Goal: Information Seeking & Learning: Check status

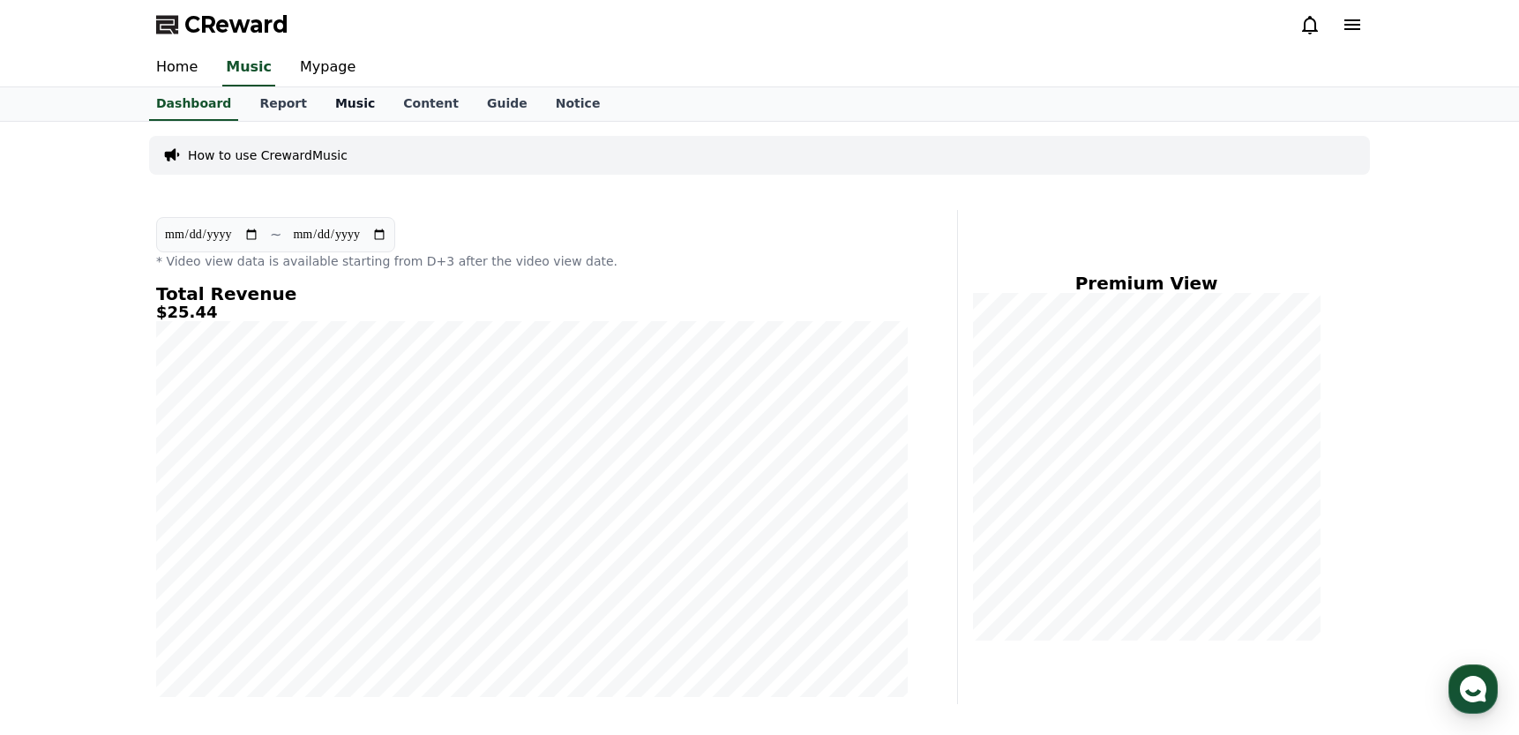
click at [333, 99] on link "Music" at bounding box center [355, 104] width 68 height 34
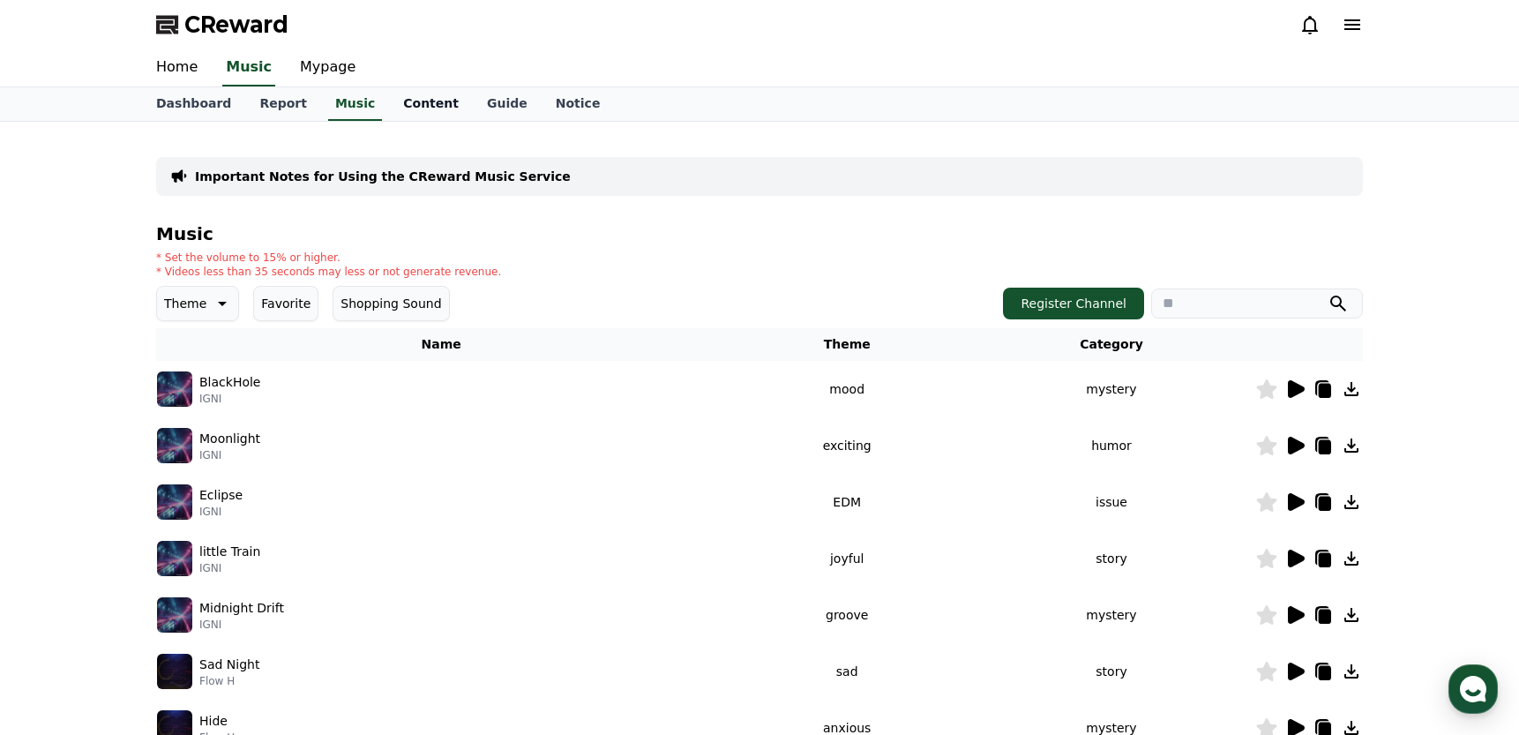
click at [409, 106] on link "Content" at bounding box center [431, 104] width 84 height 34
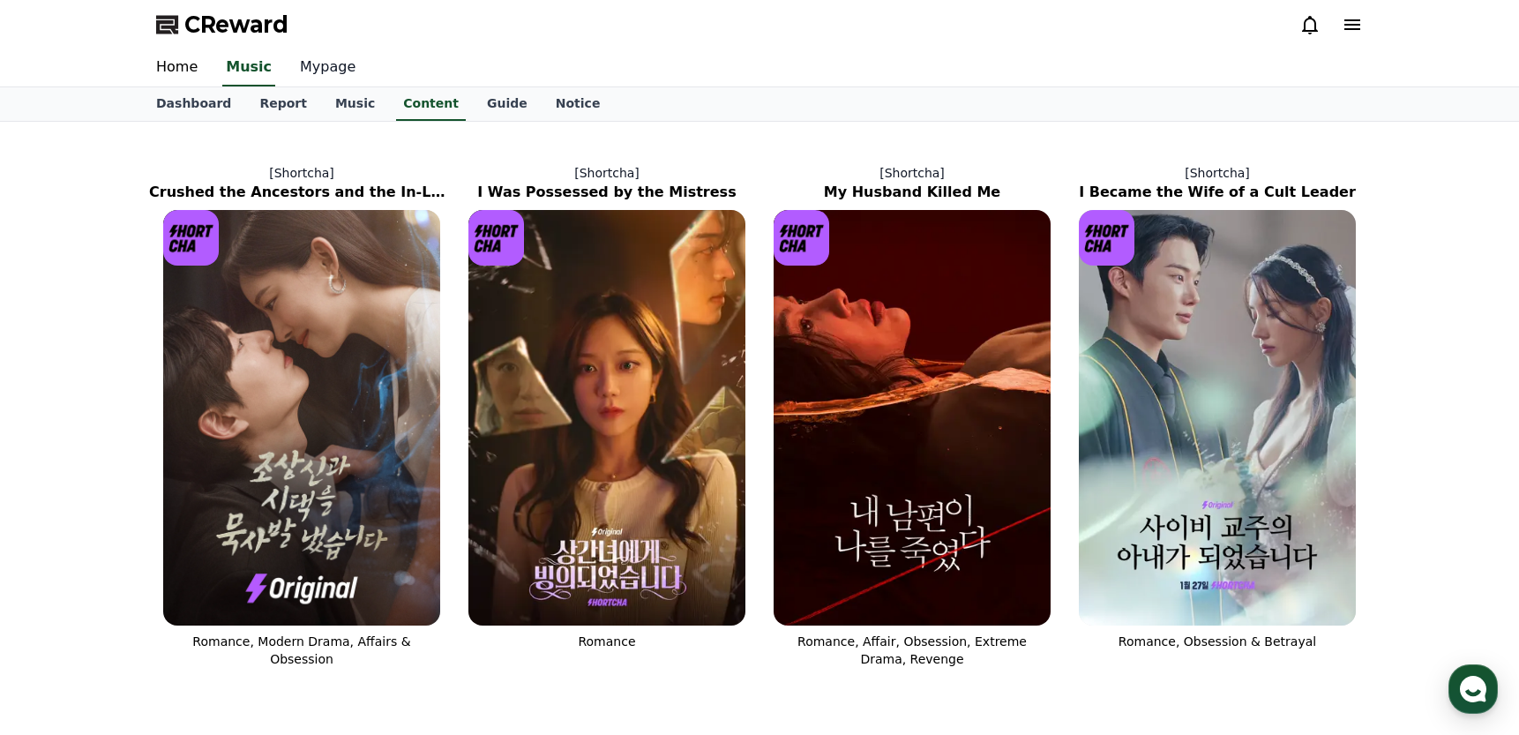
click at [320, 67] on link "Mypage" at bounding box center [328, 67] width 84 height 37
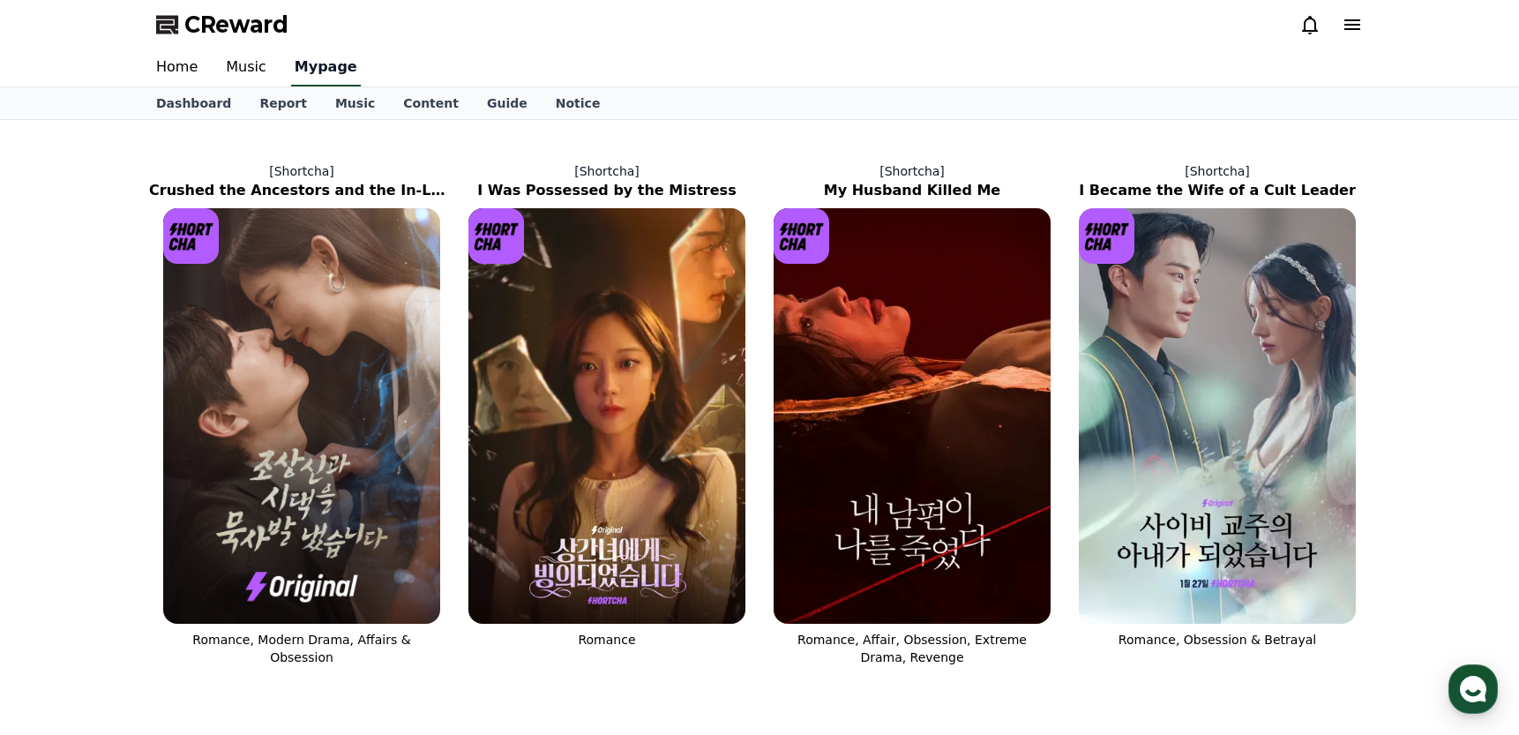
select select "**********"
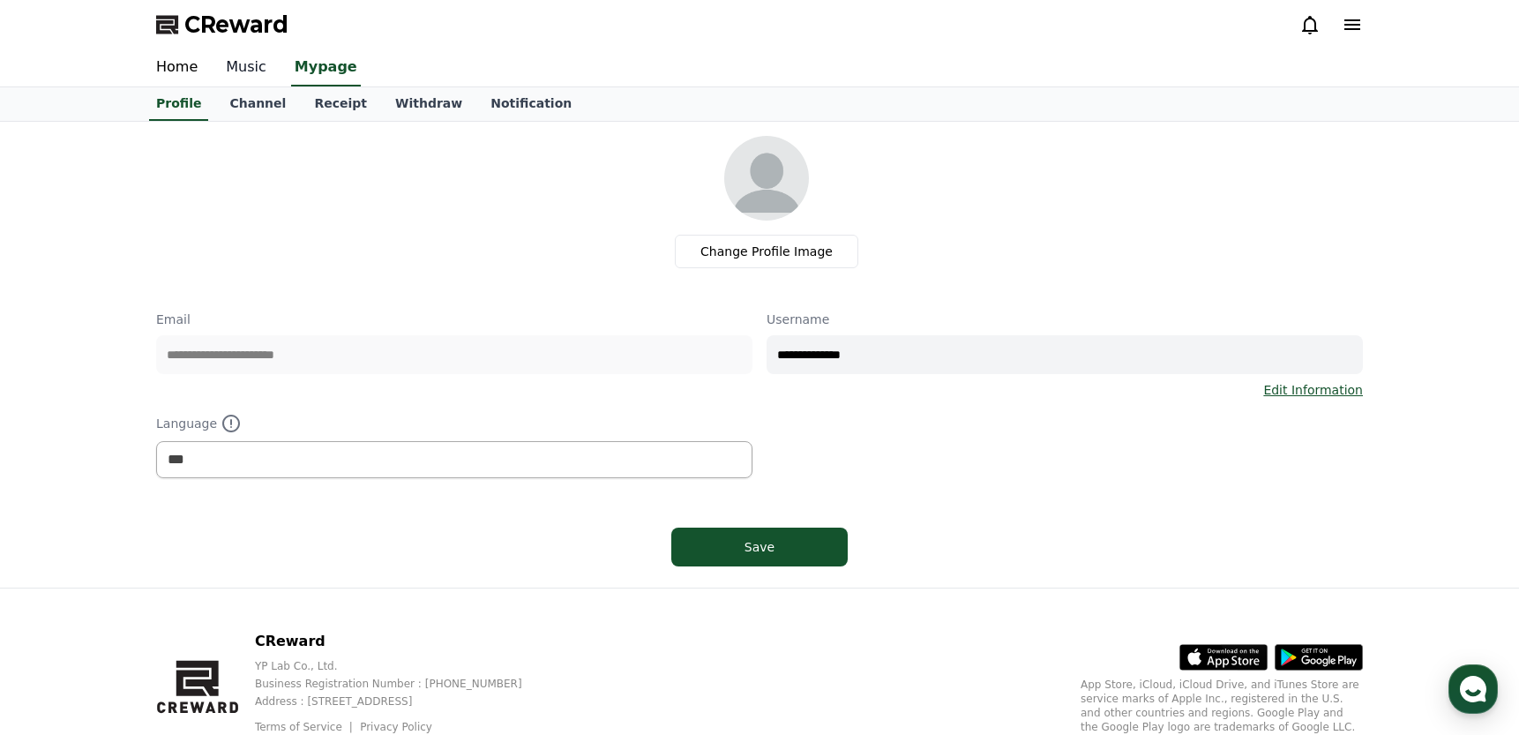
click at [243, 62] on link "Music" at bounding box center [246, 67] width 69 height 37
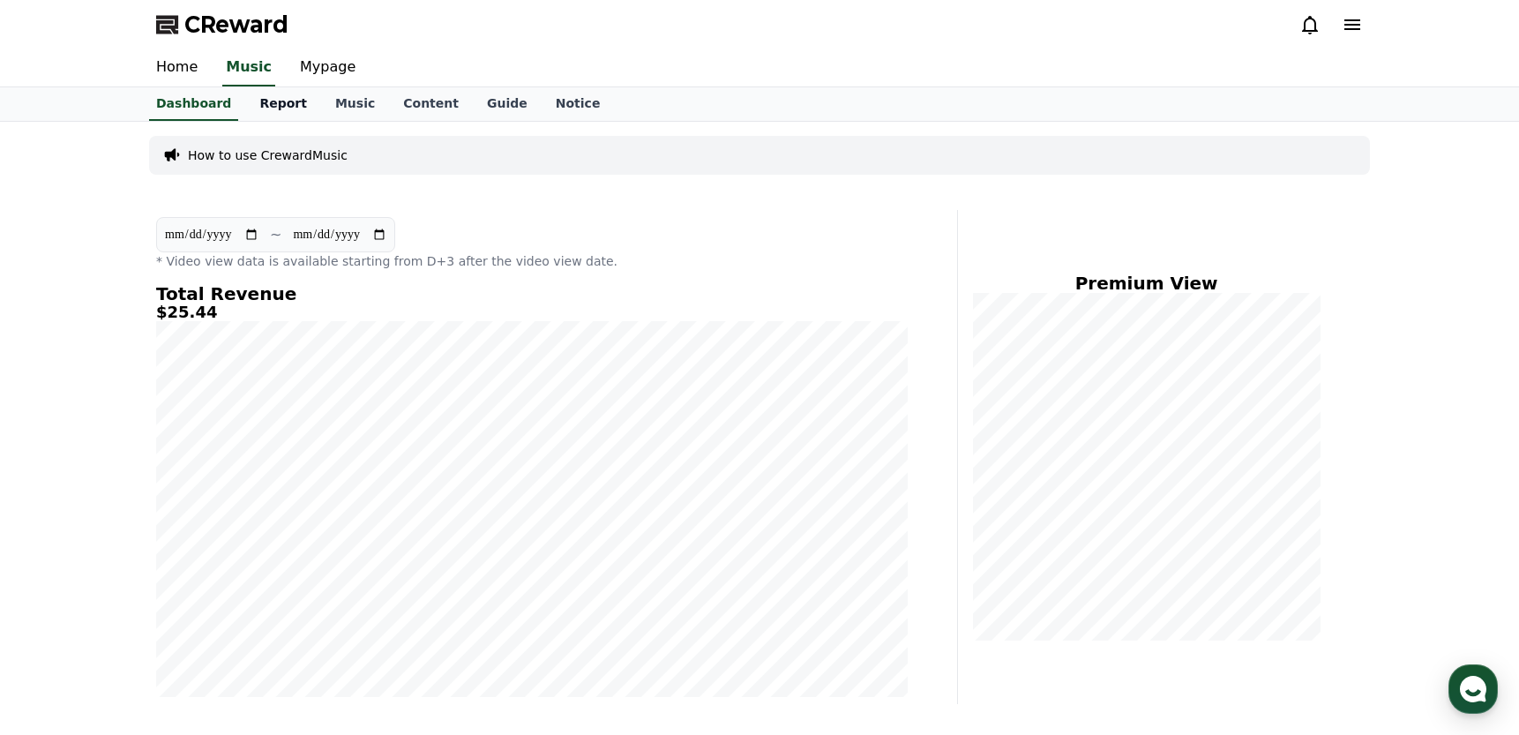
click at [269, 109] on link "Report" at bounding box center [283, 104] width 76 height 34
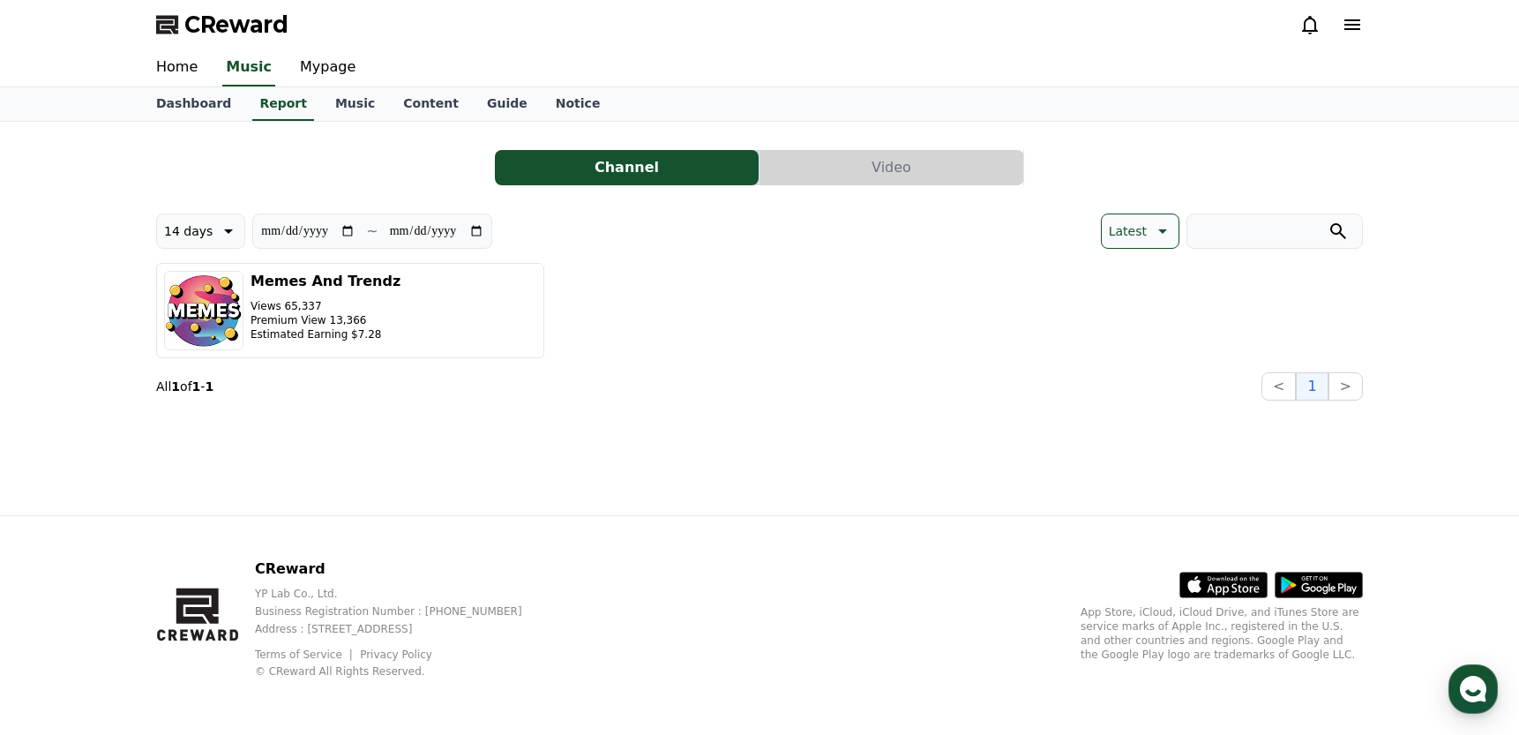
click at [923, 174] on button "Video" at bounding box center [892, 167] width 264 height 35
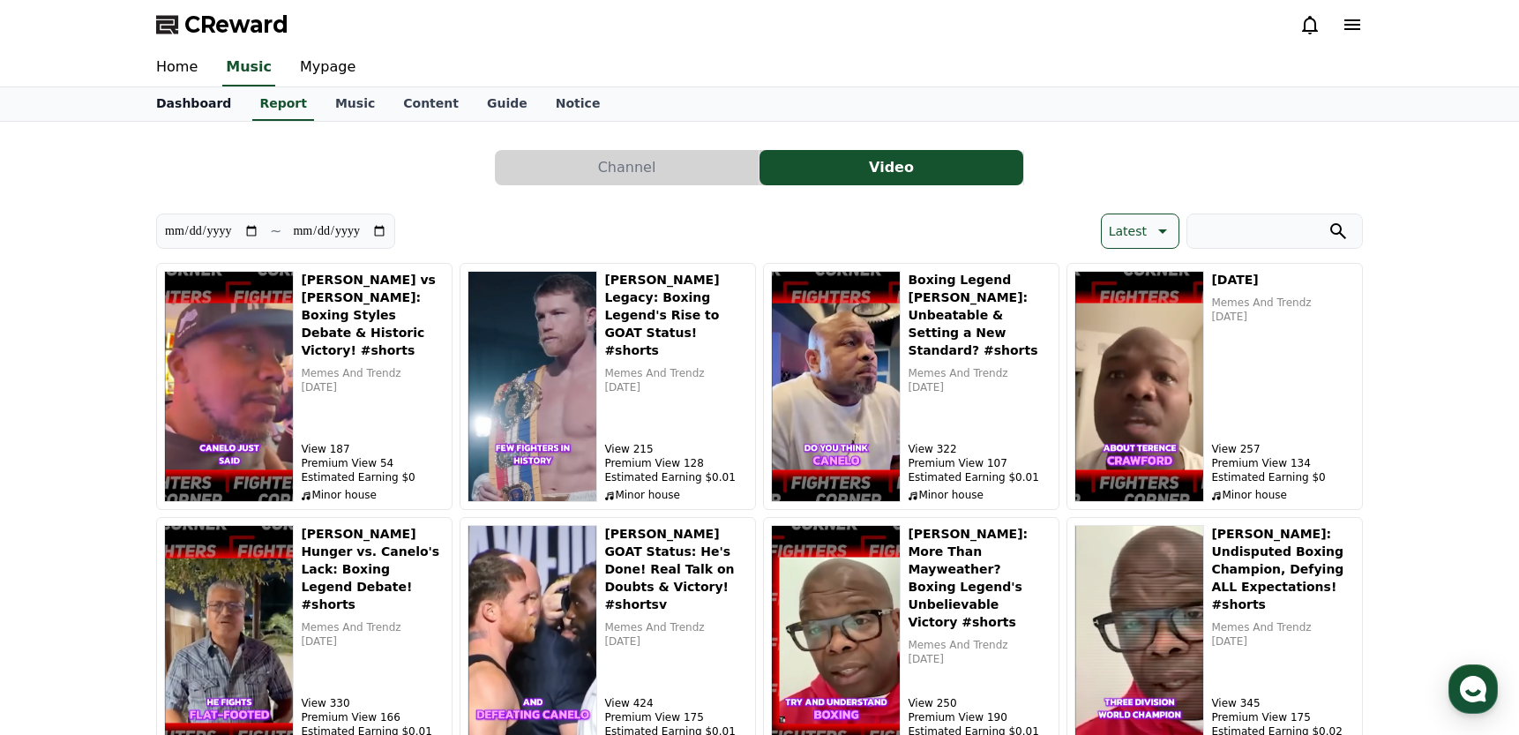
click at [190, 106] on link "Dashboard" at bounding box center [193, 104] width 103 height 34
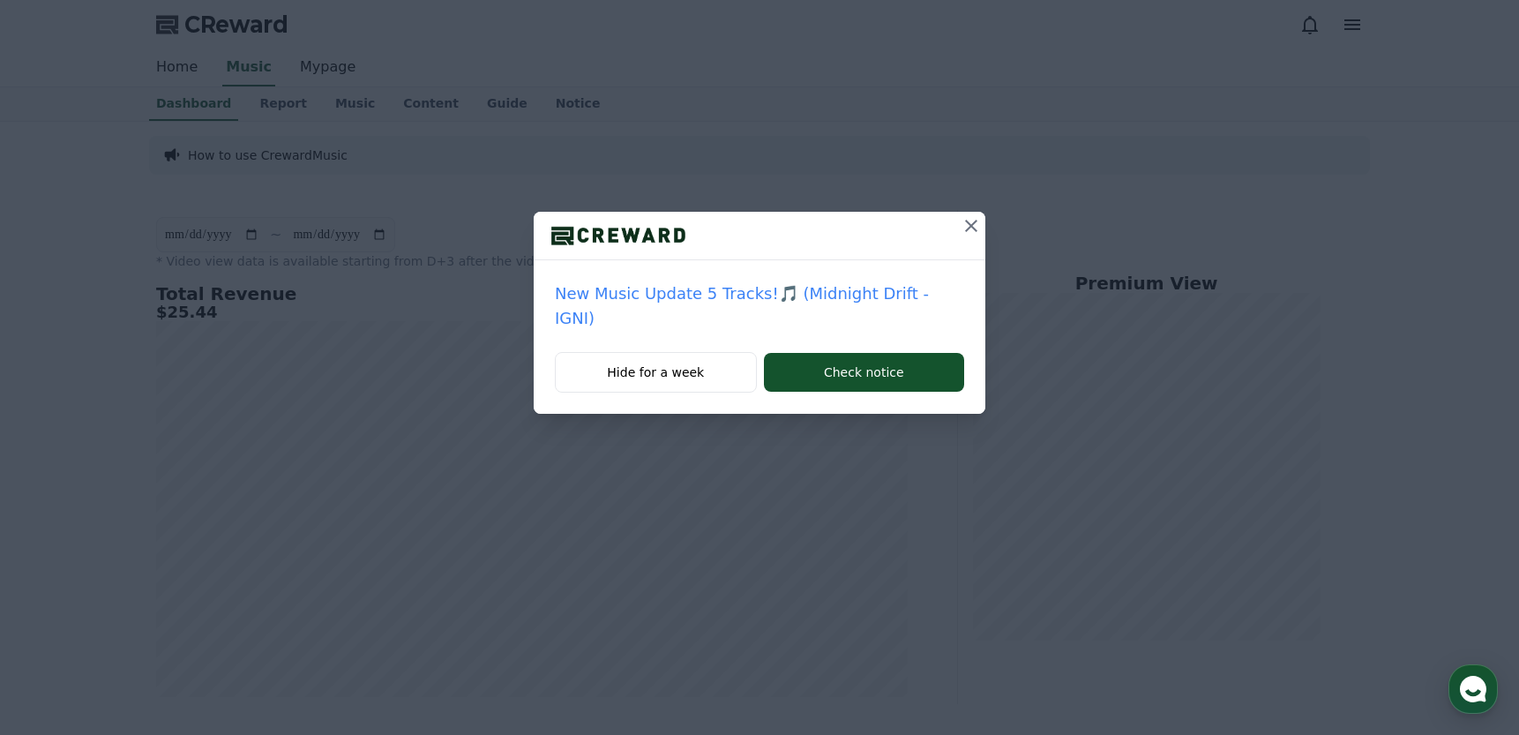
click at [961, 221] on icon at bounding box center [971, 225] width 21 height 21
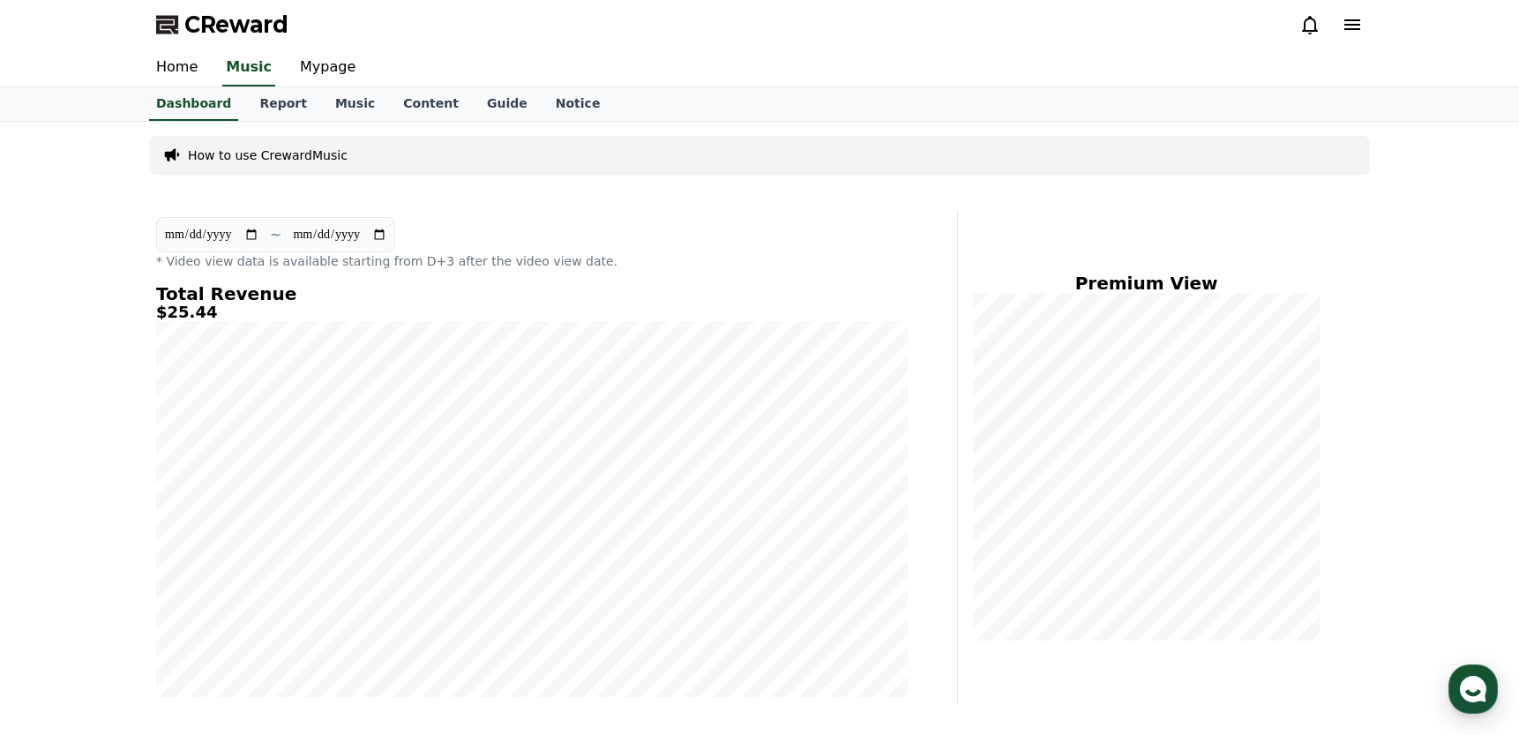
click at [191, 239] on input "**********" at bounding box center [211, 234] width 95 height 19
type input "**********"
click at [902, 60] on div "Home Music Mypage" at bounding box center [759, 67] width 1235 height 37
click at [955, 57] on div "Home Music Mypage" at bounding box center [759, 67] width 1235 height 37
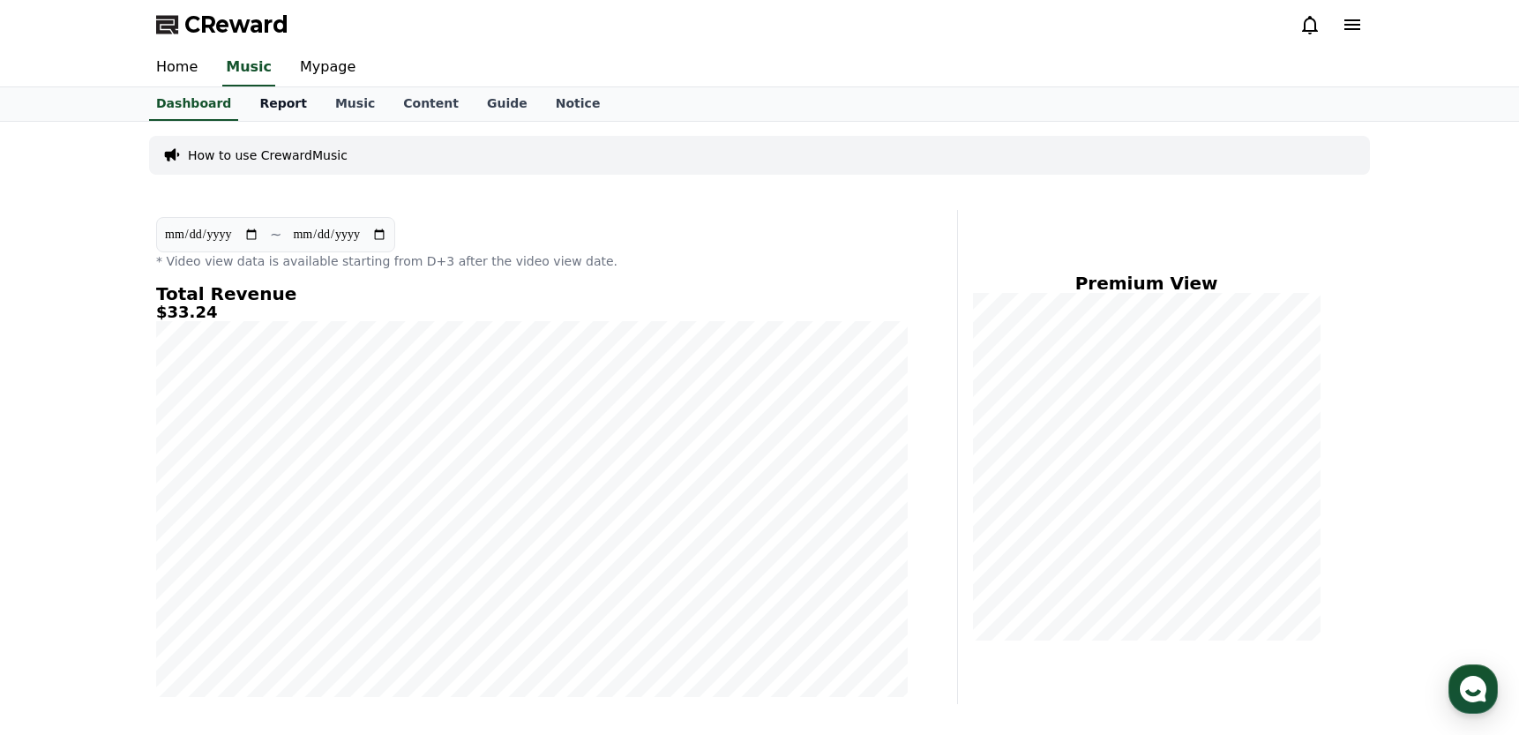
click at [282, 101] on link "Report" at bounding box center [283, 104] width 76 height 34
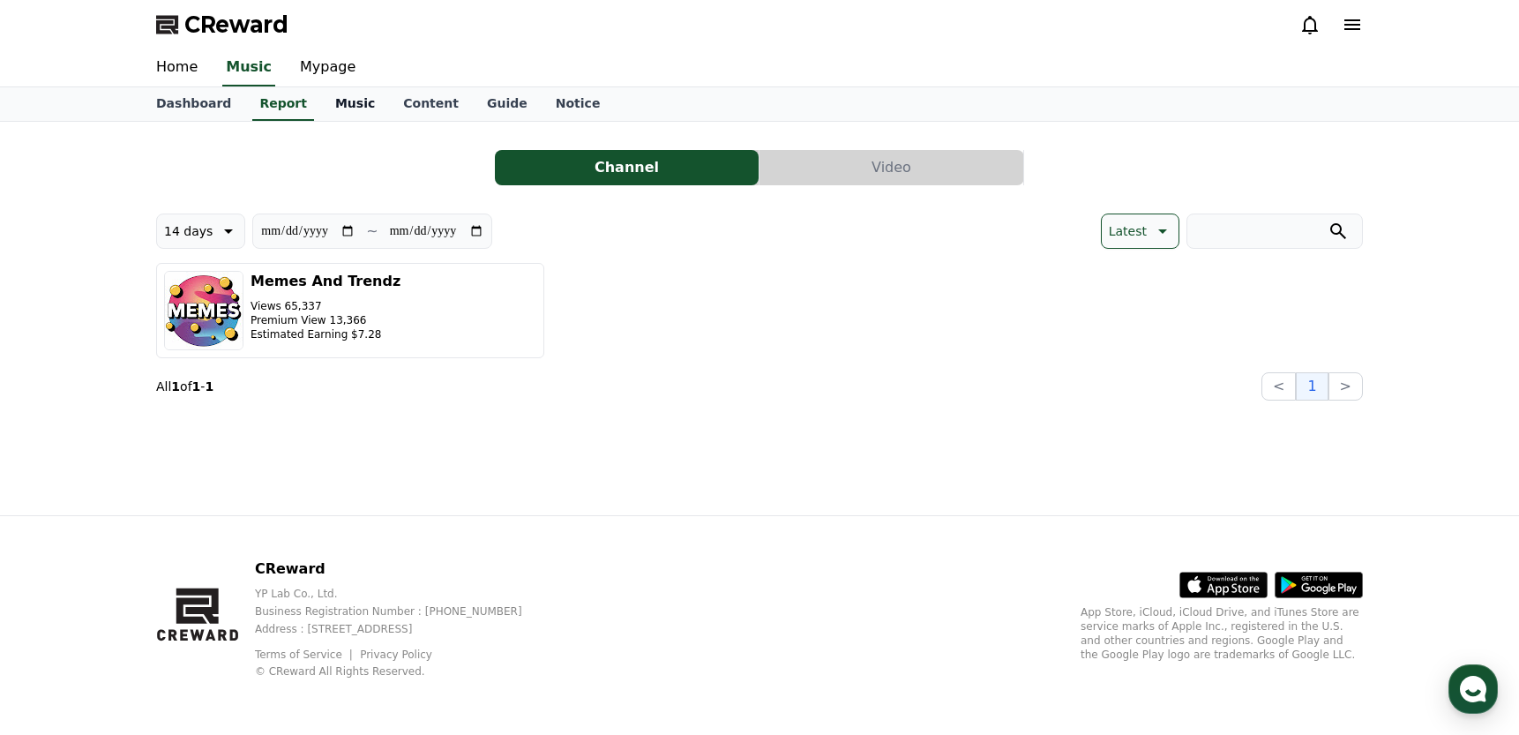
click at [353, 106] on link "Music" at bounding box center [355, 104] width 68 height 34
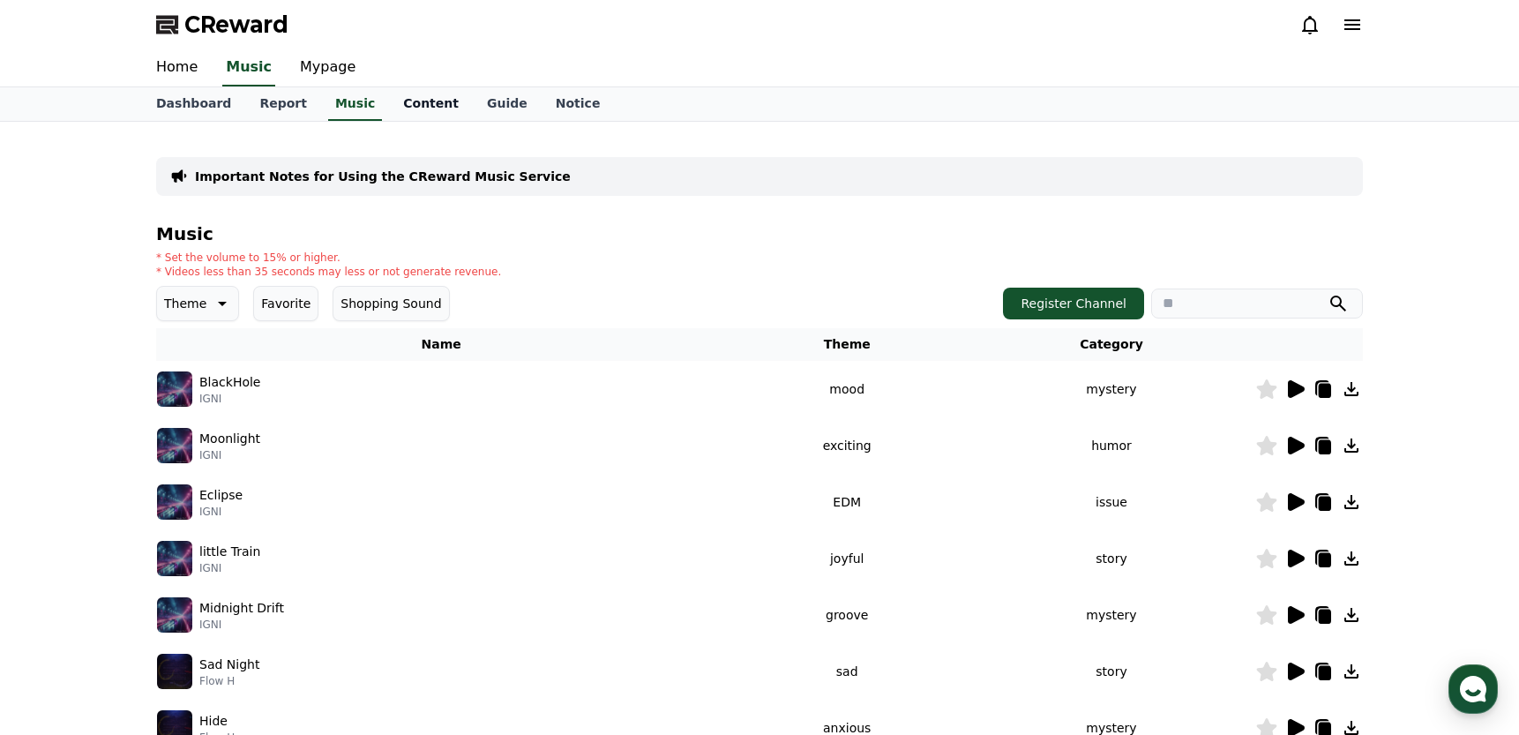
click at [408, 108] on link "Content" at bounding box center [431, 104] width 84 height 34
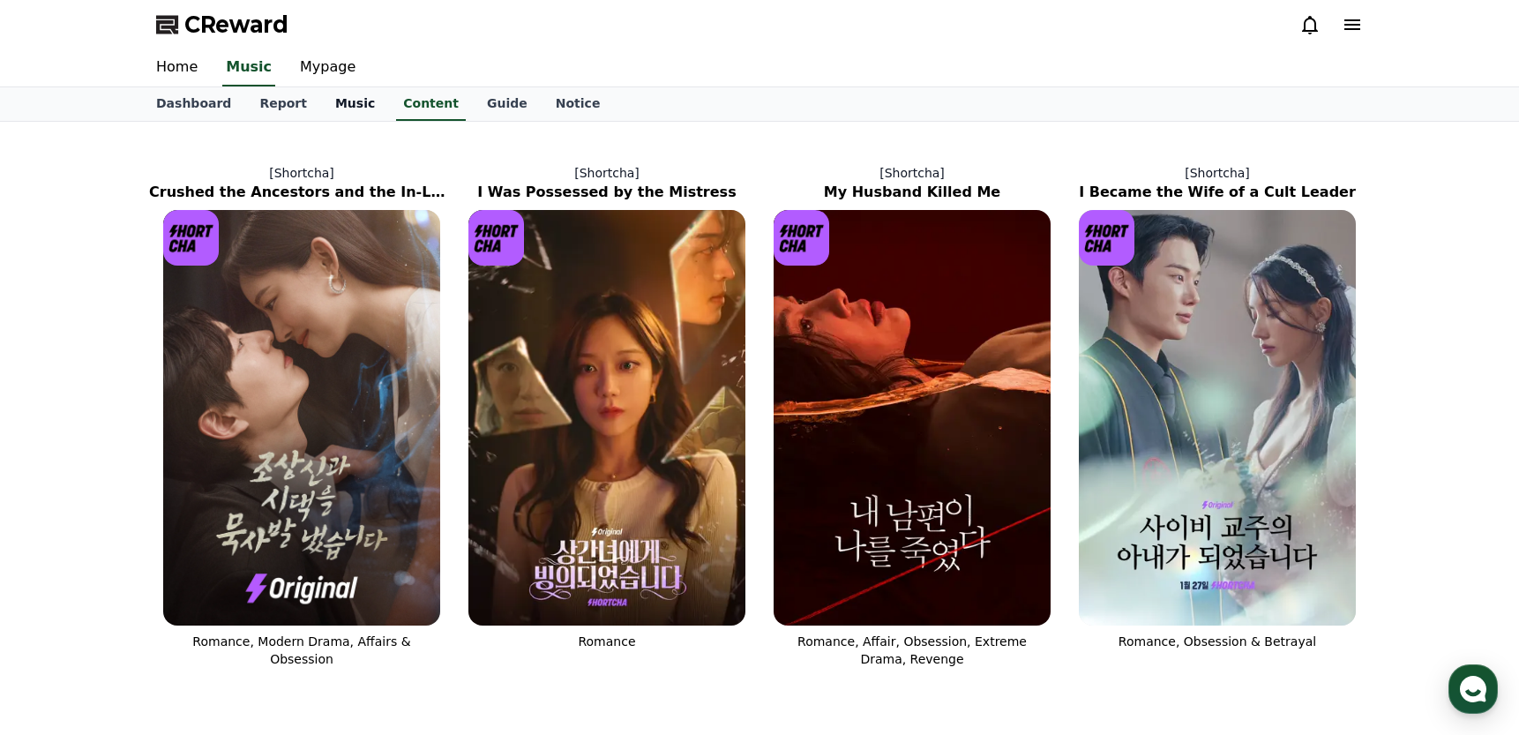
click at [348, 109] on link "Music" at bounding box center [355, 104] width 68 height 34
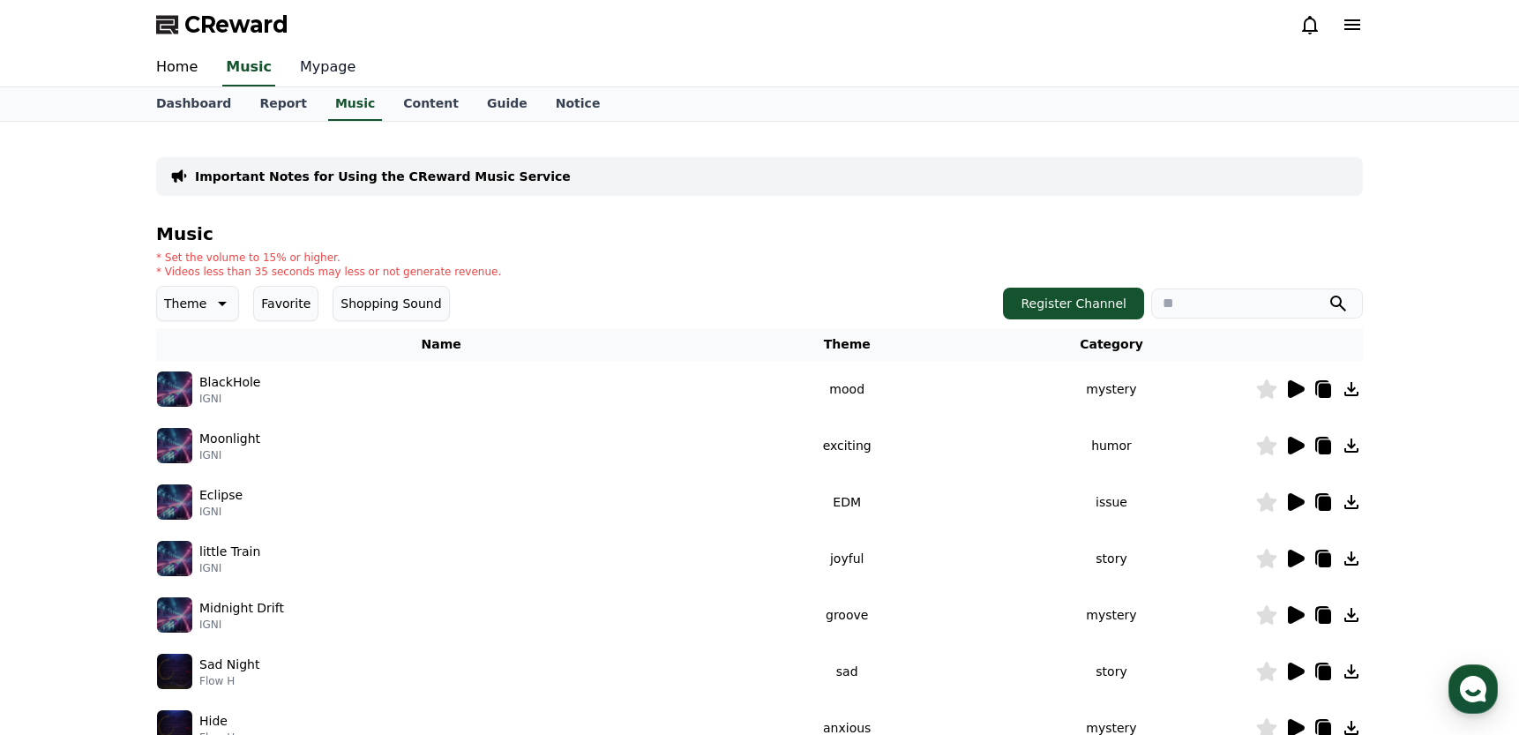
click at [326, 64] on link "Mypage" at bounding box center [328, 67] width 84 height 37
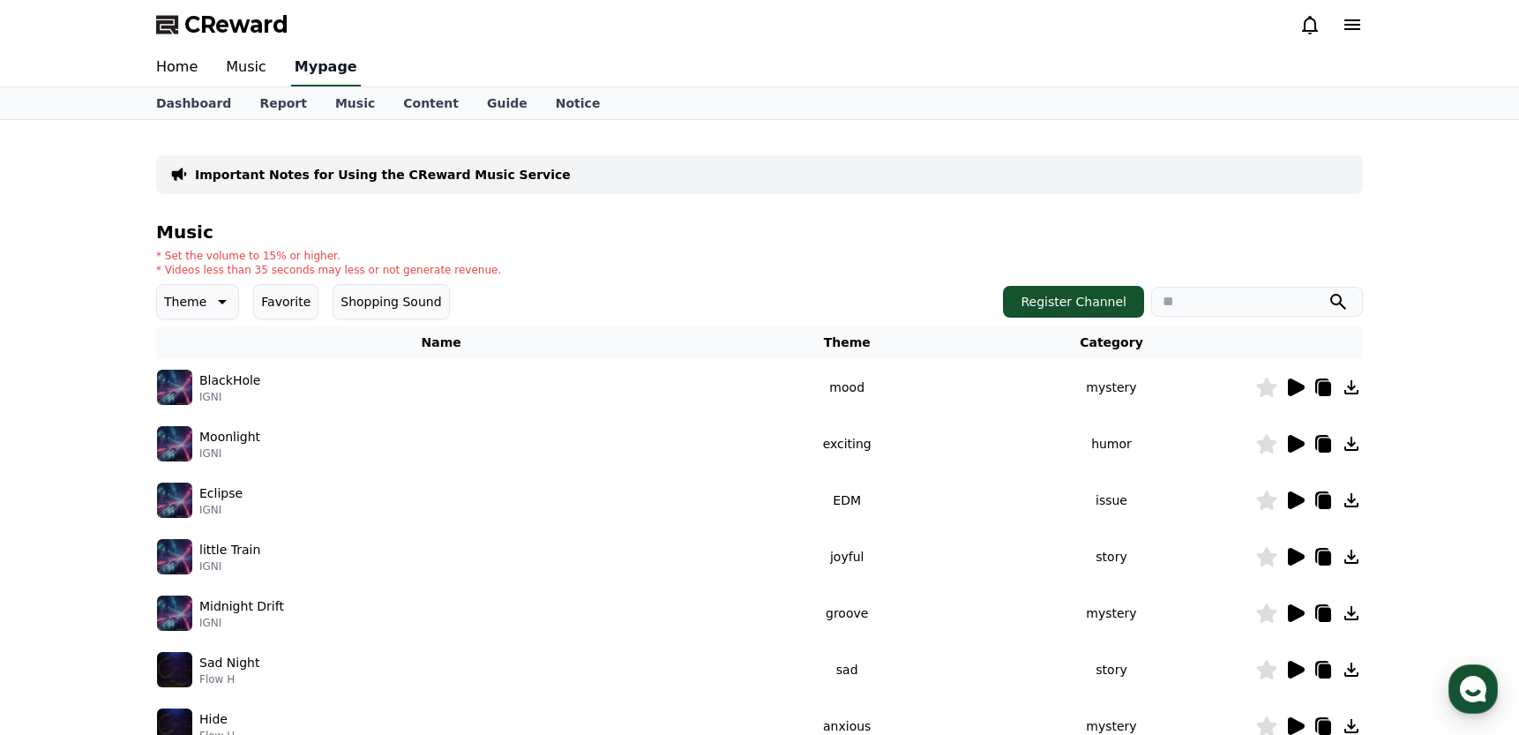
select select "**********"
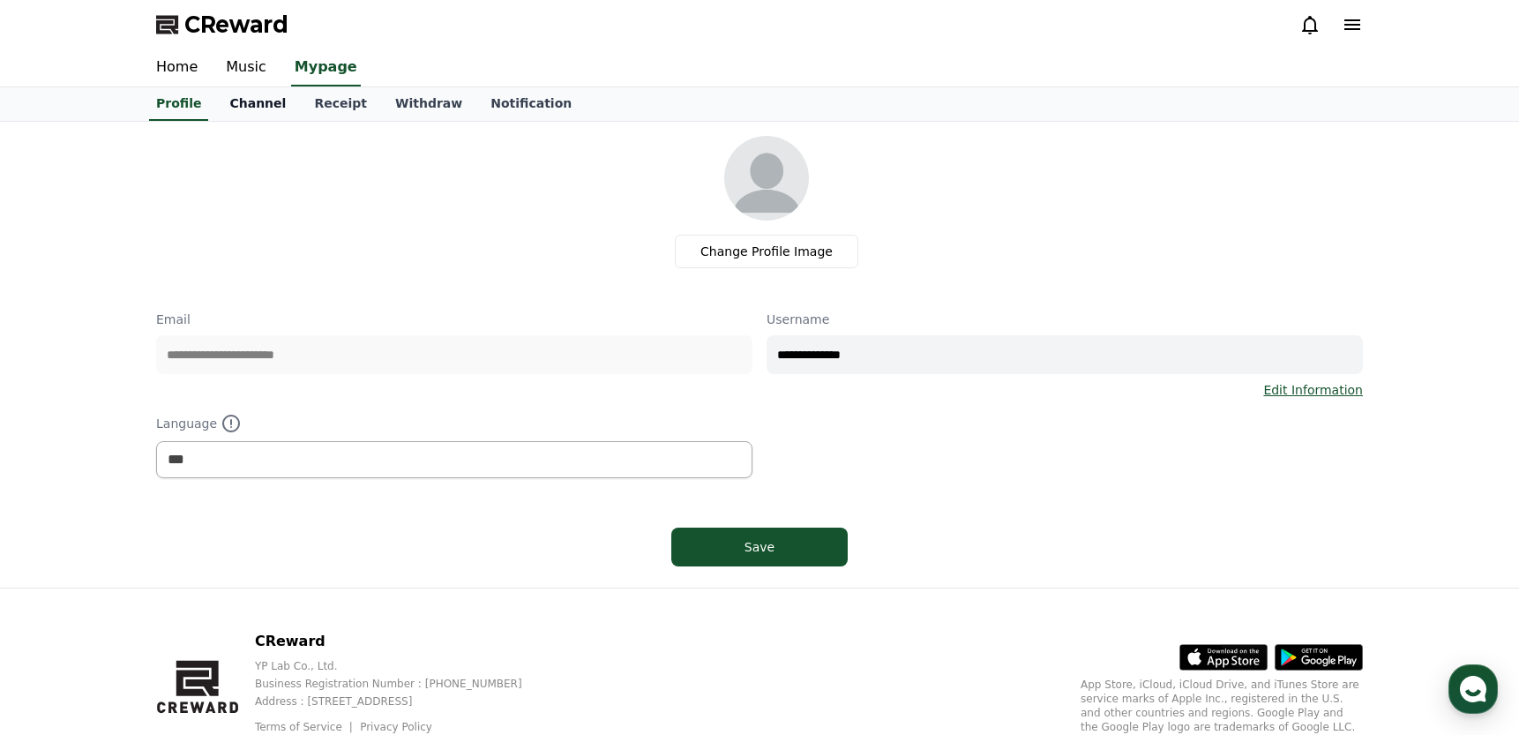
click at [264, 96] on link "Channel" at bounding box center [257, 104] width 85 height 34
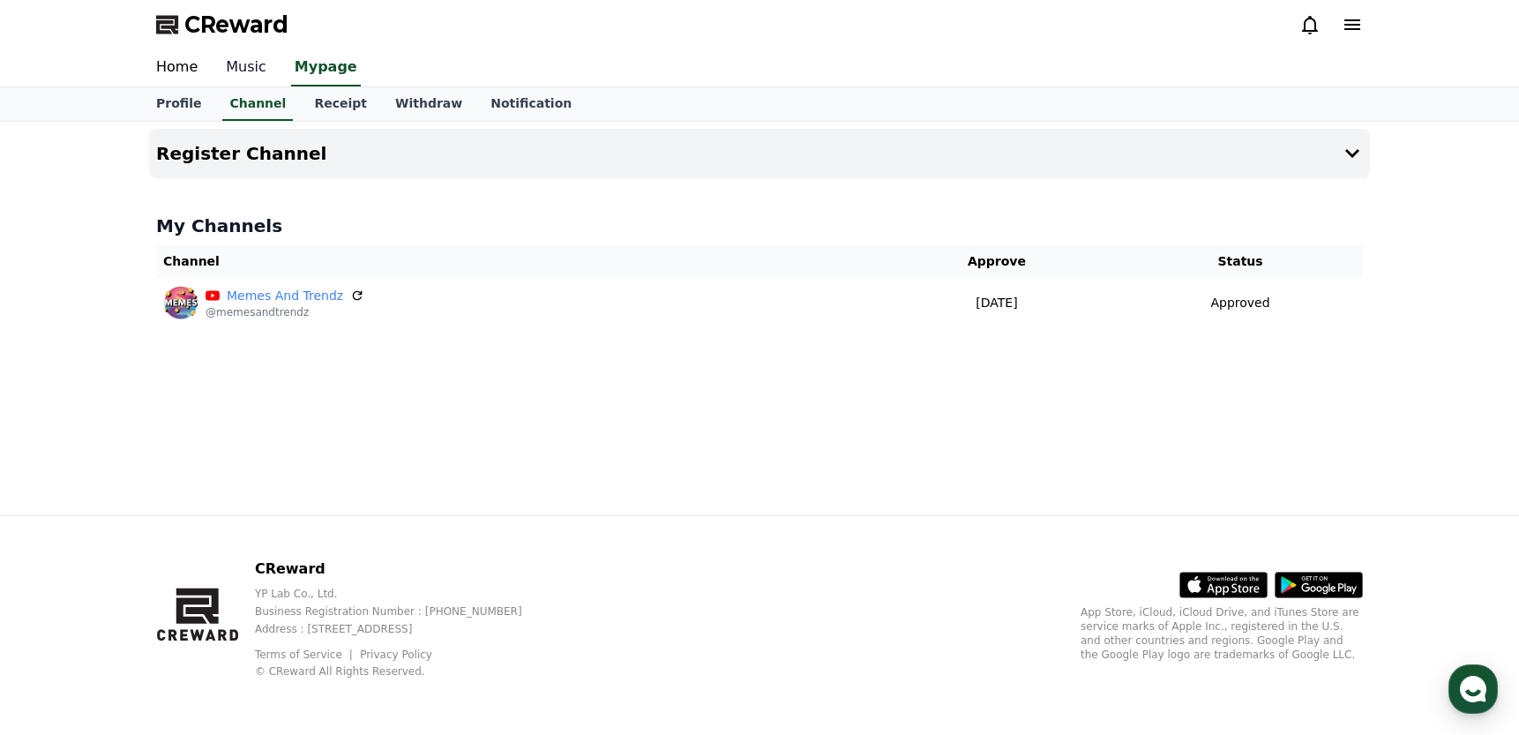
click at [239, 64] on link "Music" at bounding box center [246, 67] width 69 height 37
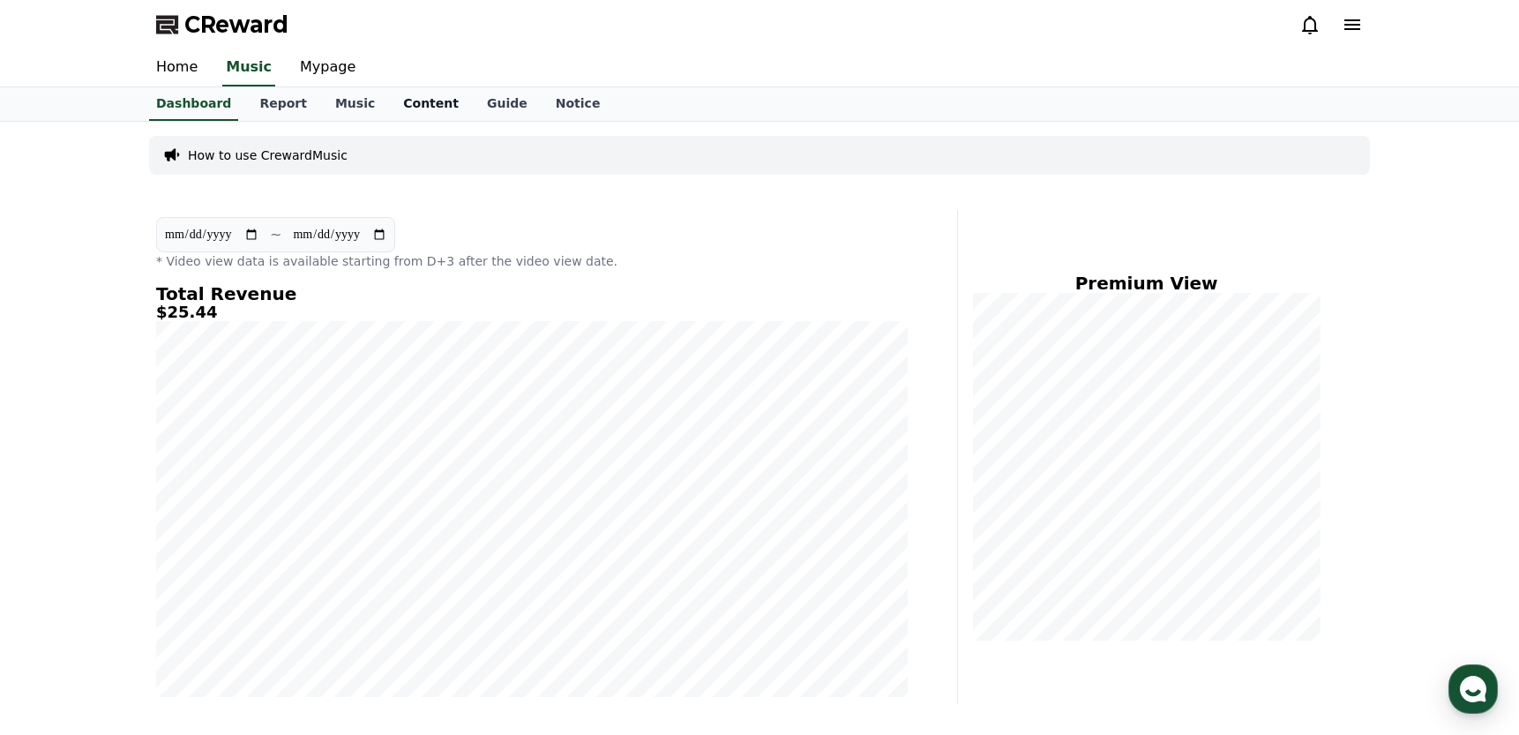
click at [412, 106] on link "Content" at bounding box center [431, 104] width 84 height 34
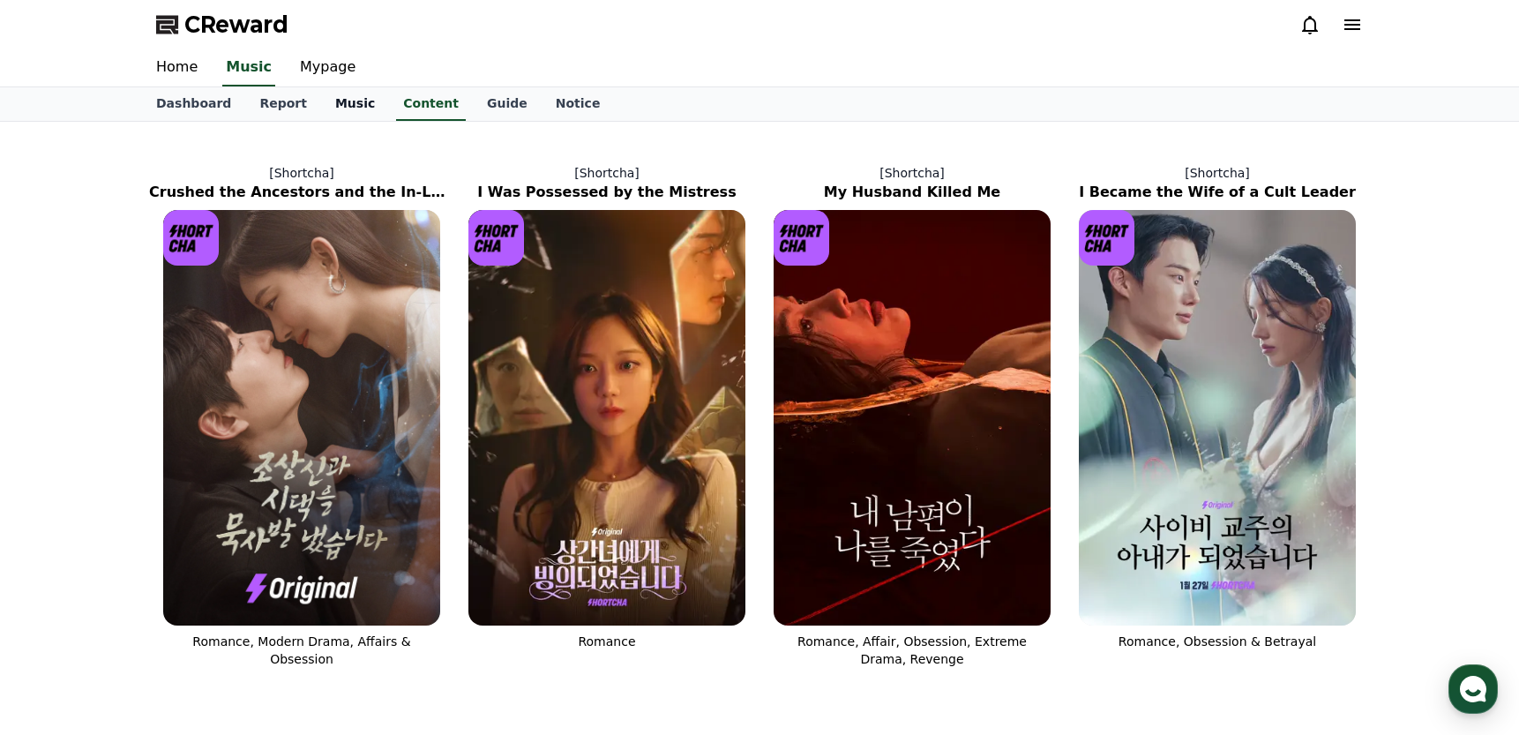
click at [344, 101] on link "Music" at bounding box center [355, 104] width 68 height 34
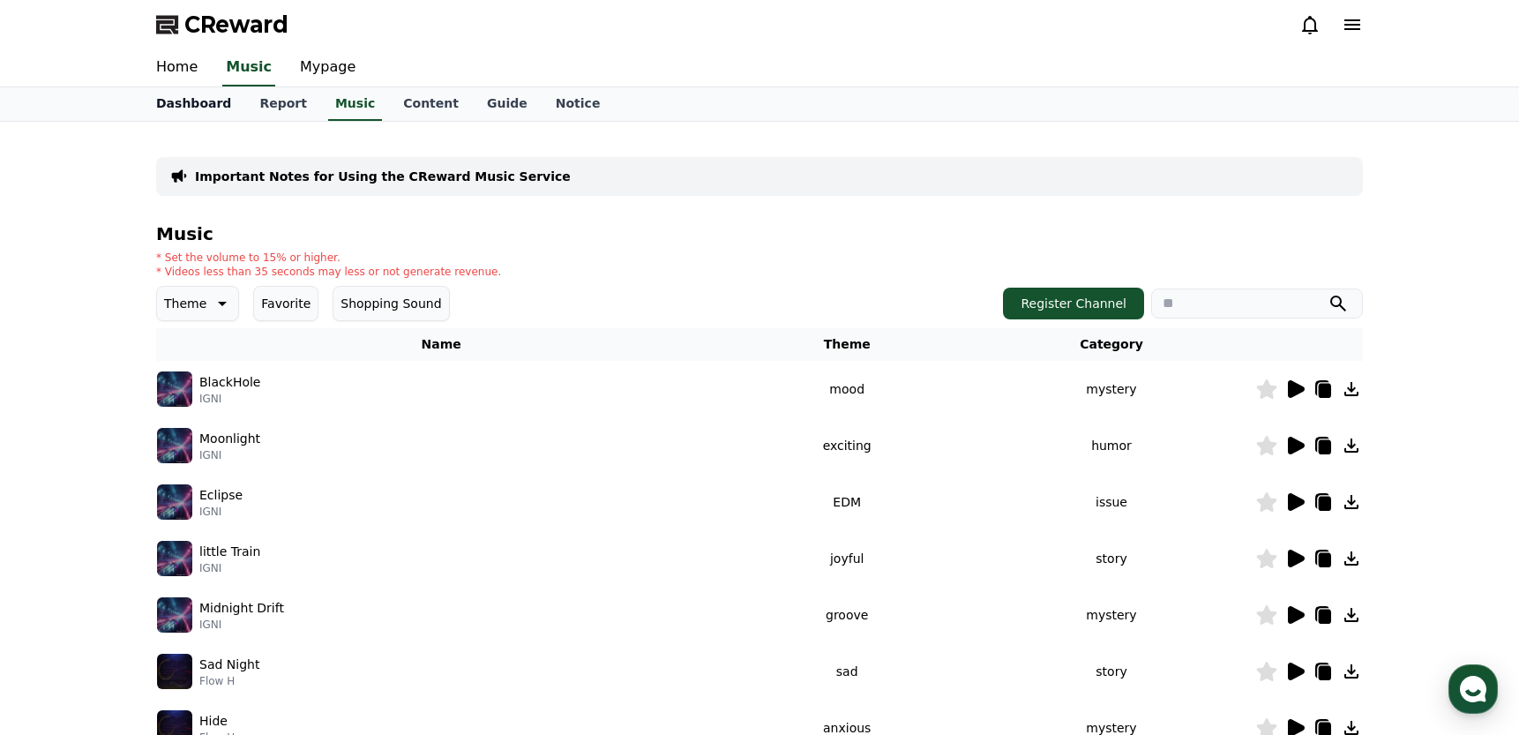
click at [193, 105] on link "Dashboard" at bounding box center [193, 104] width 103 height 34
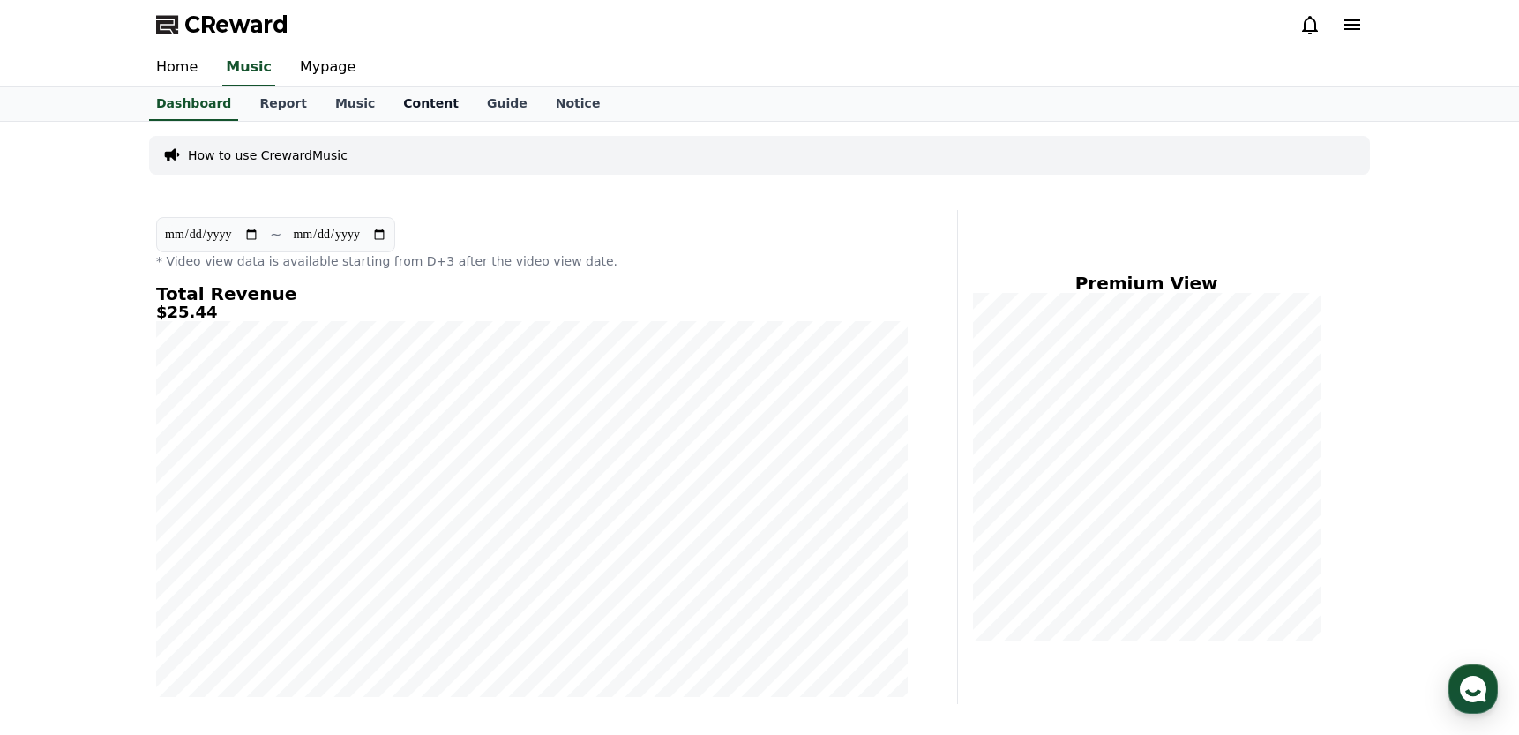
click at [411, 108] on link "Content" at bounding box center [431, 104] width 84 height 34
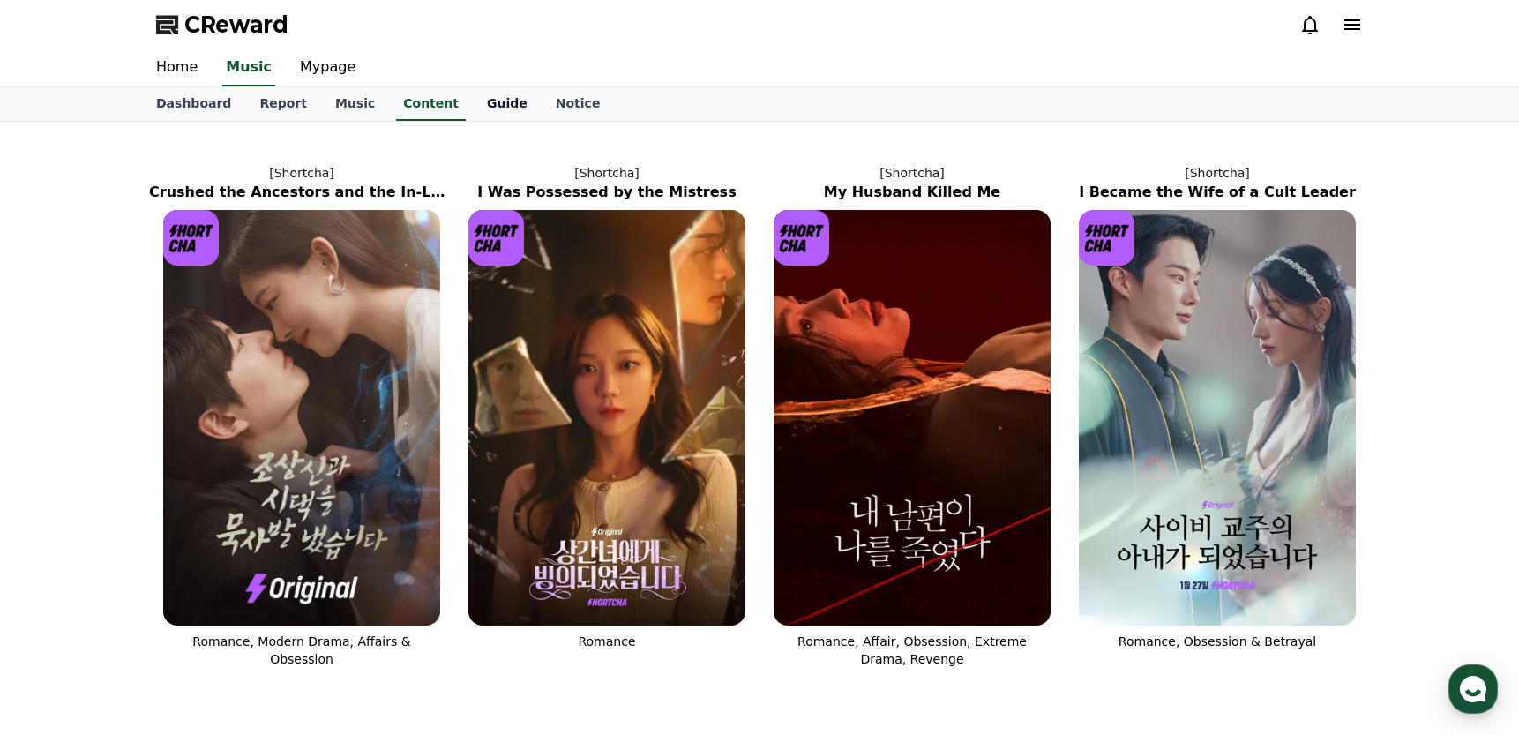
click at [487, 102] on link "Guide" at bounding box center [507, 104] width 69 height 34
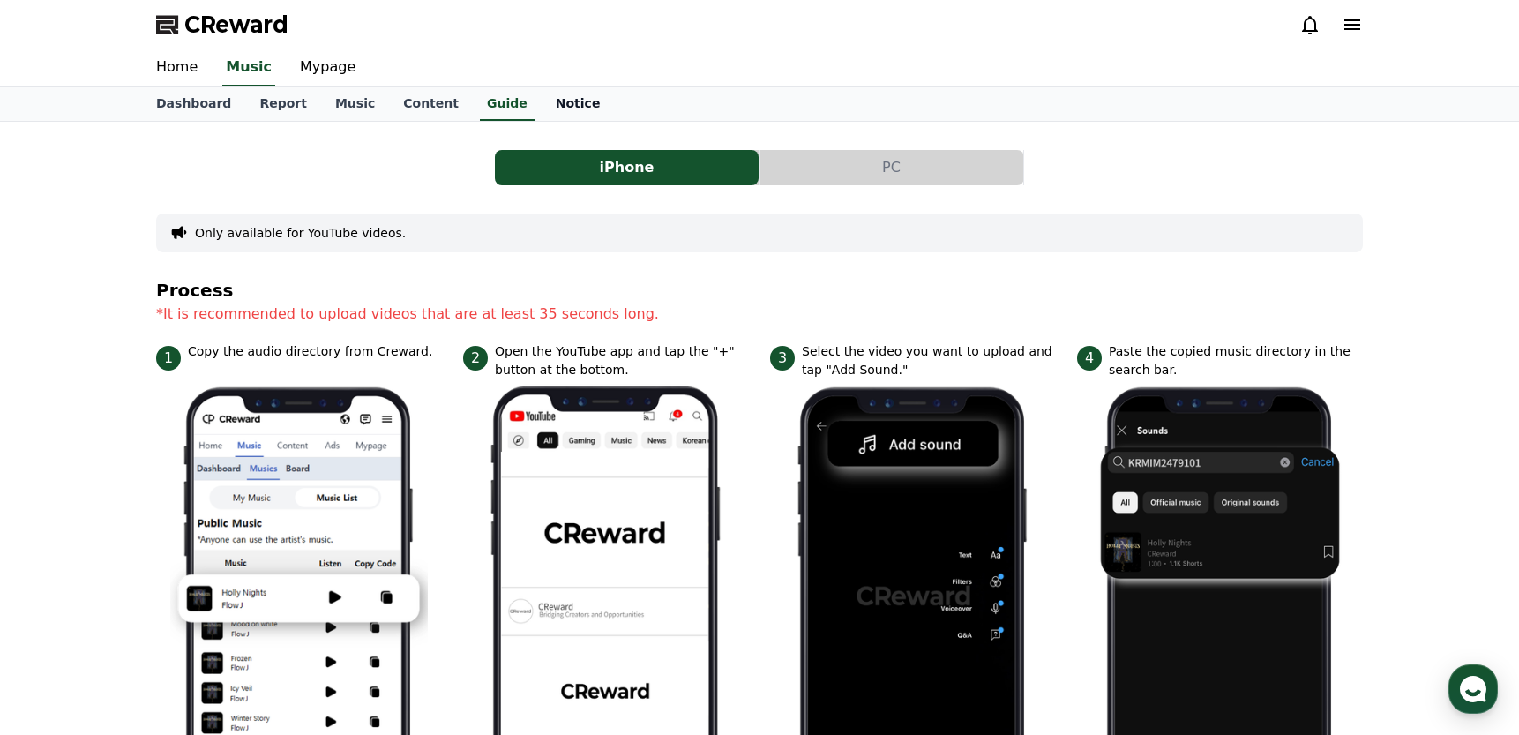
click at [544, 103] on link "Notice" at bounding box center [578, 104] width 73 height 34
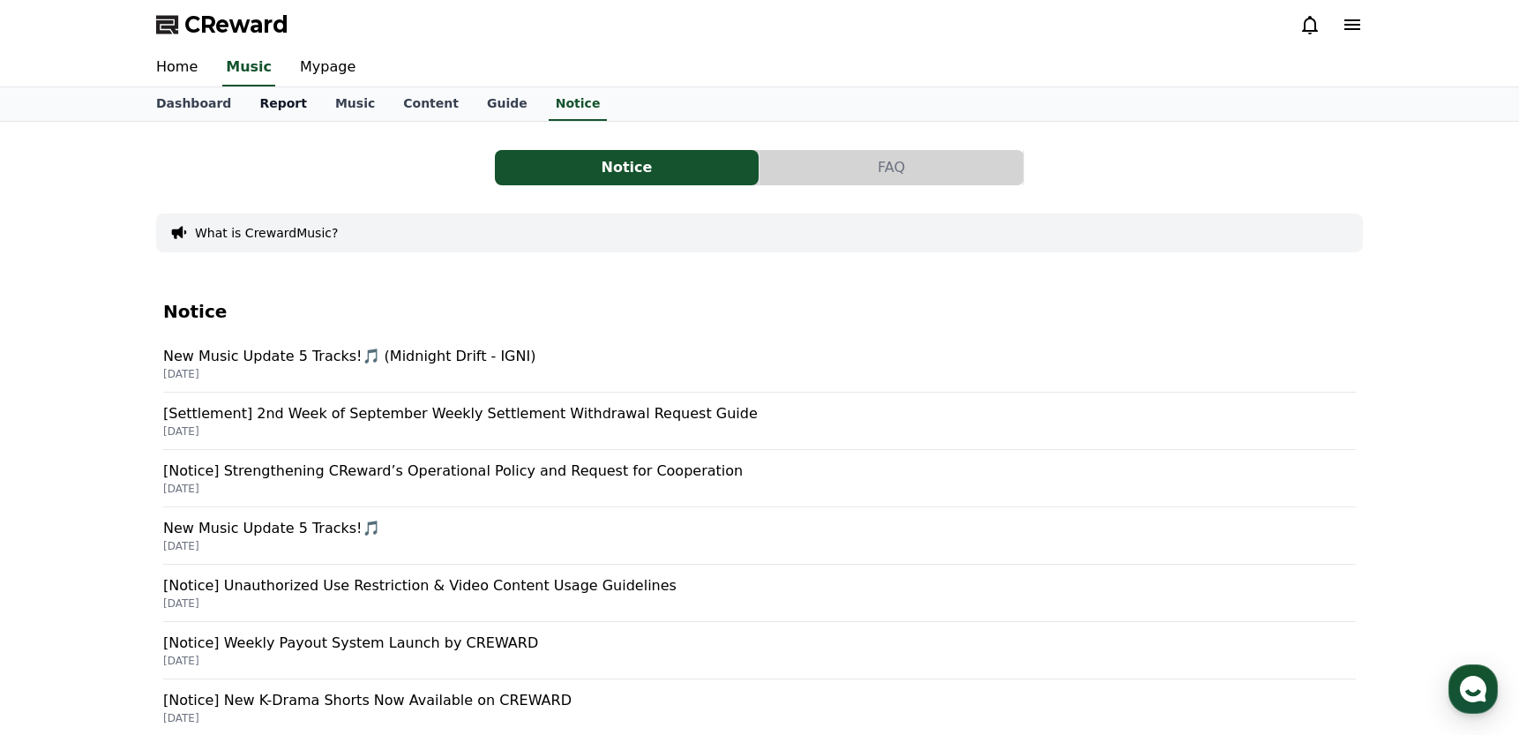
click at [273, 102] on link "Report" at bounding box center [283, 104] width 76 height 34
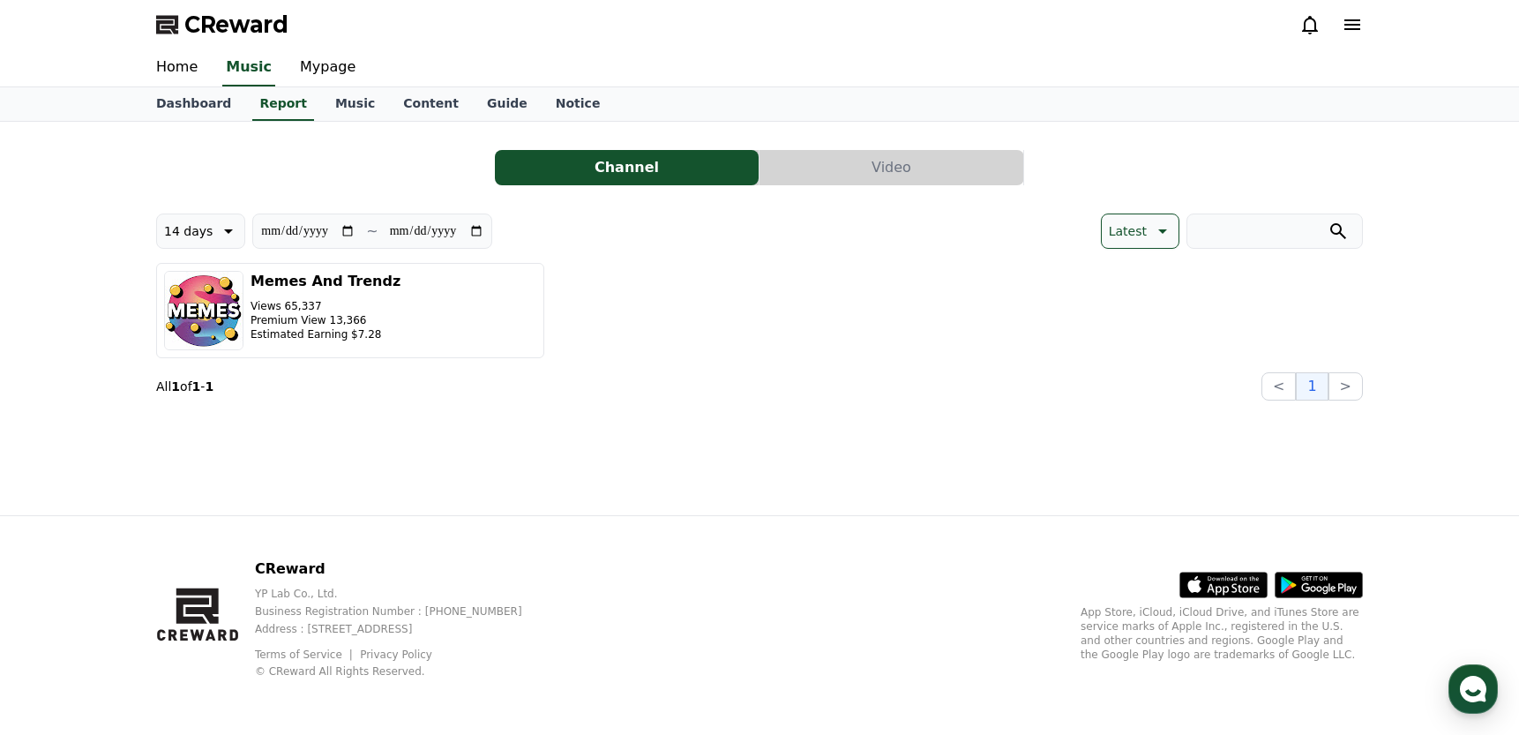
click at [918, 176] on button "Video" at bounding box center [892, 167] width 264 height 35
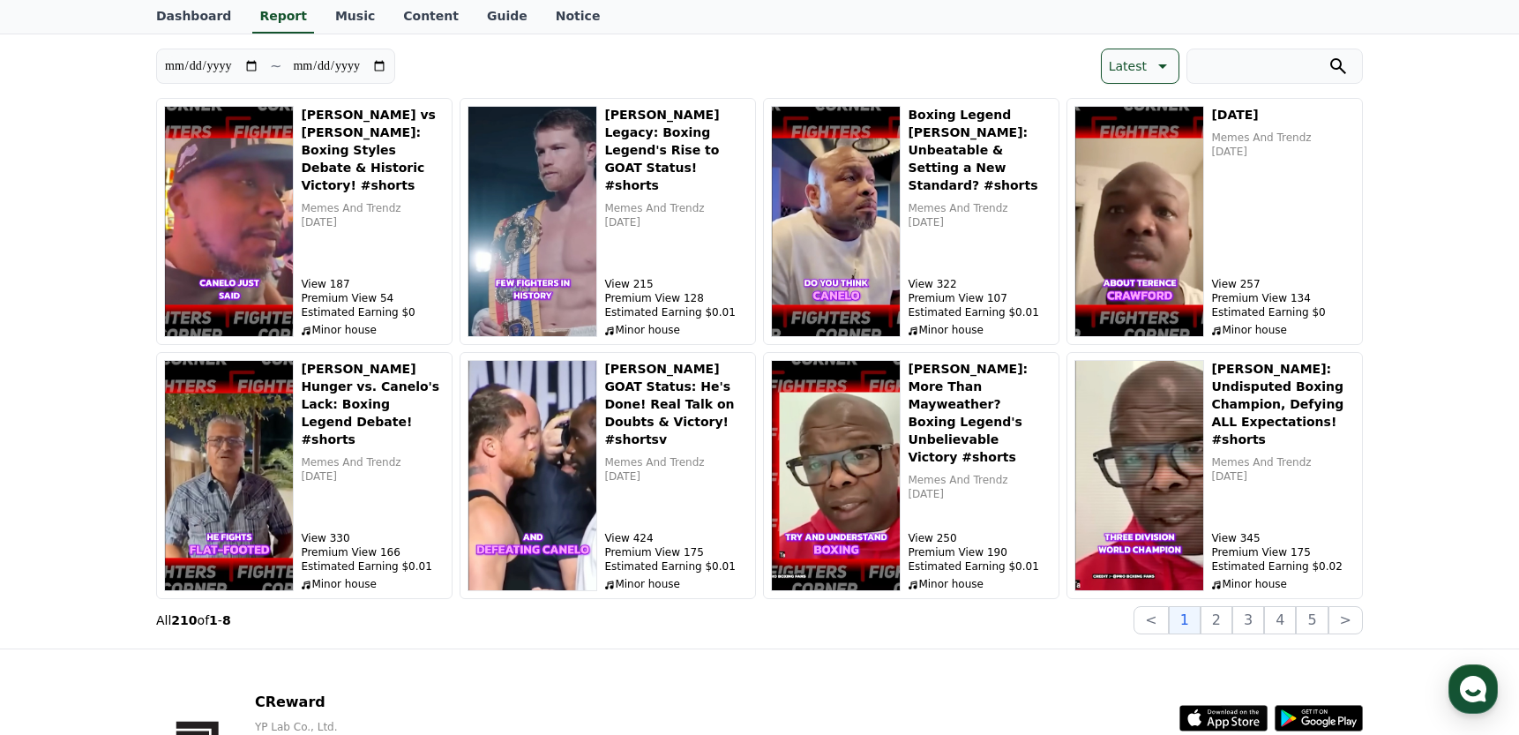
scroll to position [166, 0]
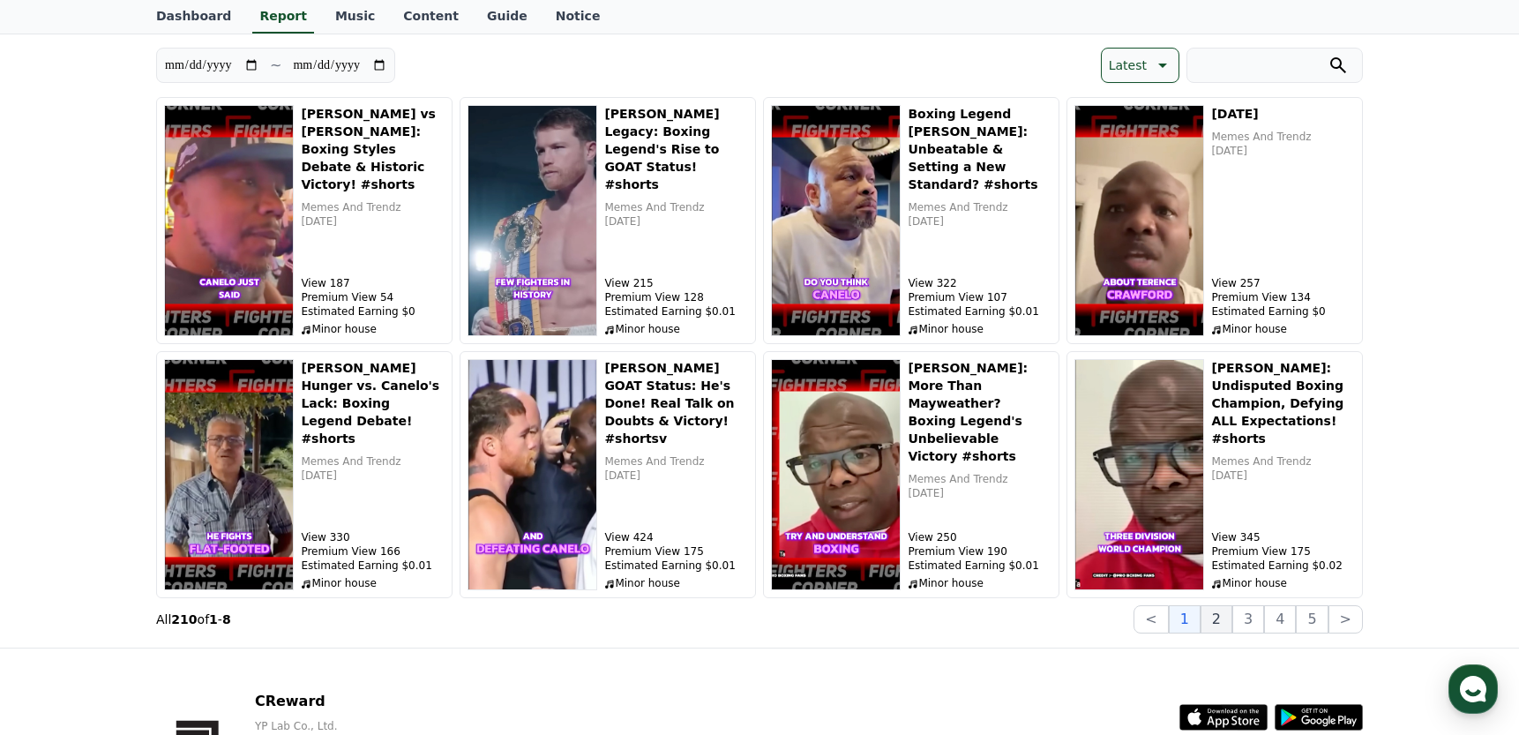
click at [1225, 616] on button "2" at bounding box center [1217, 619] width 32 height 28
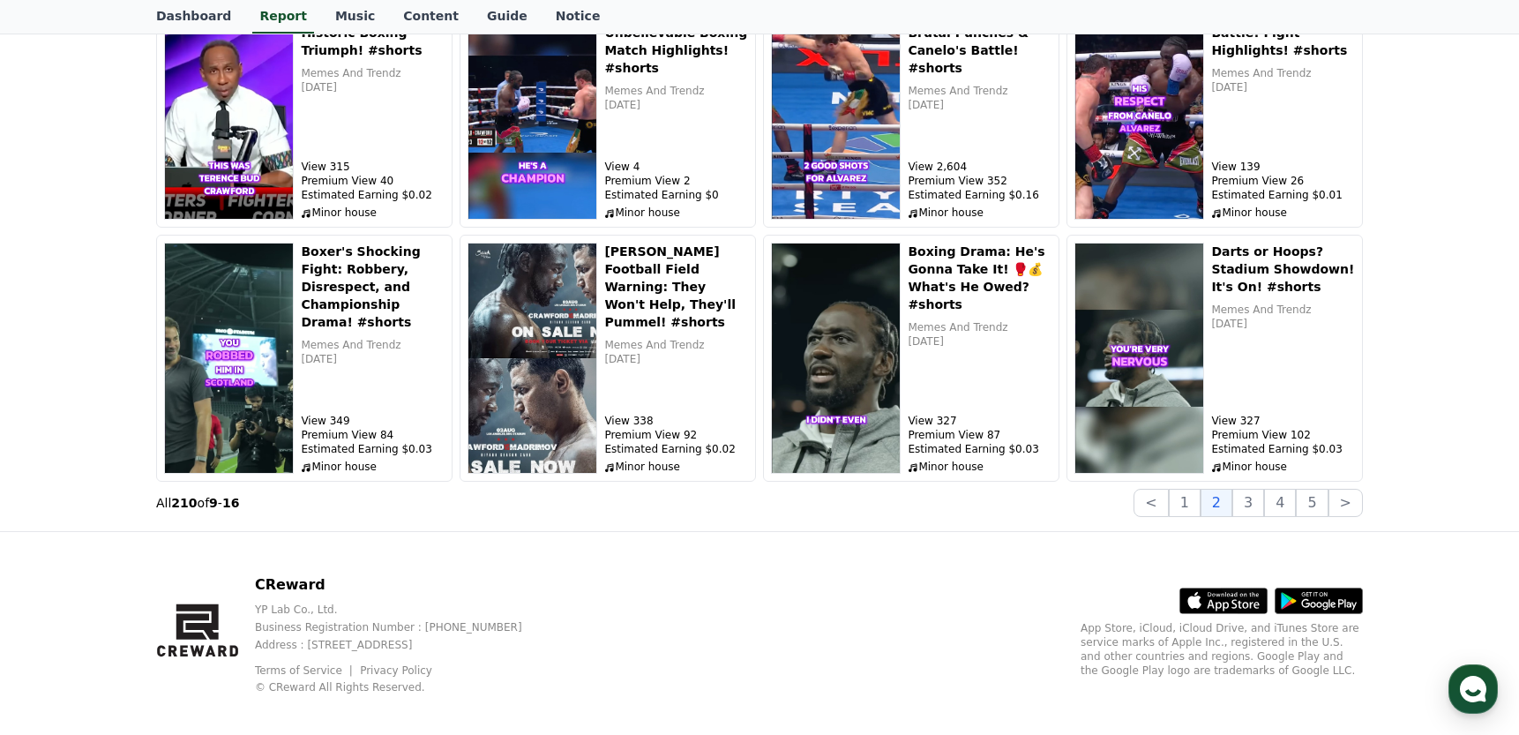
scroll to position [281, 0]
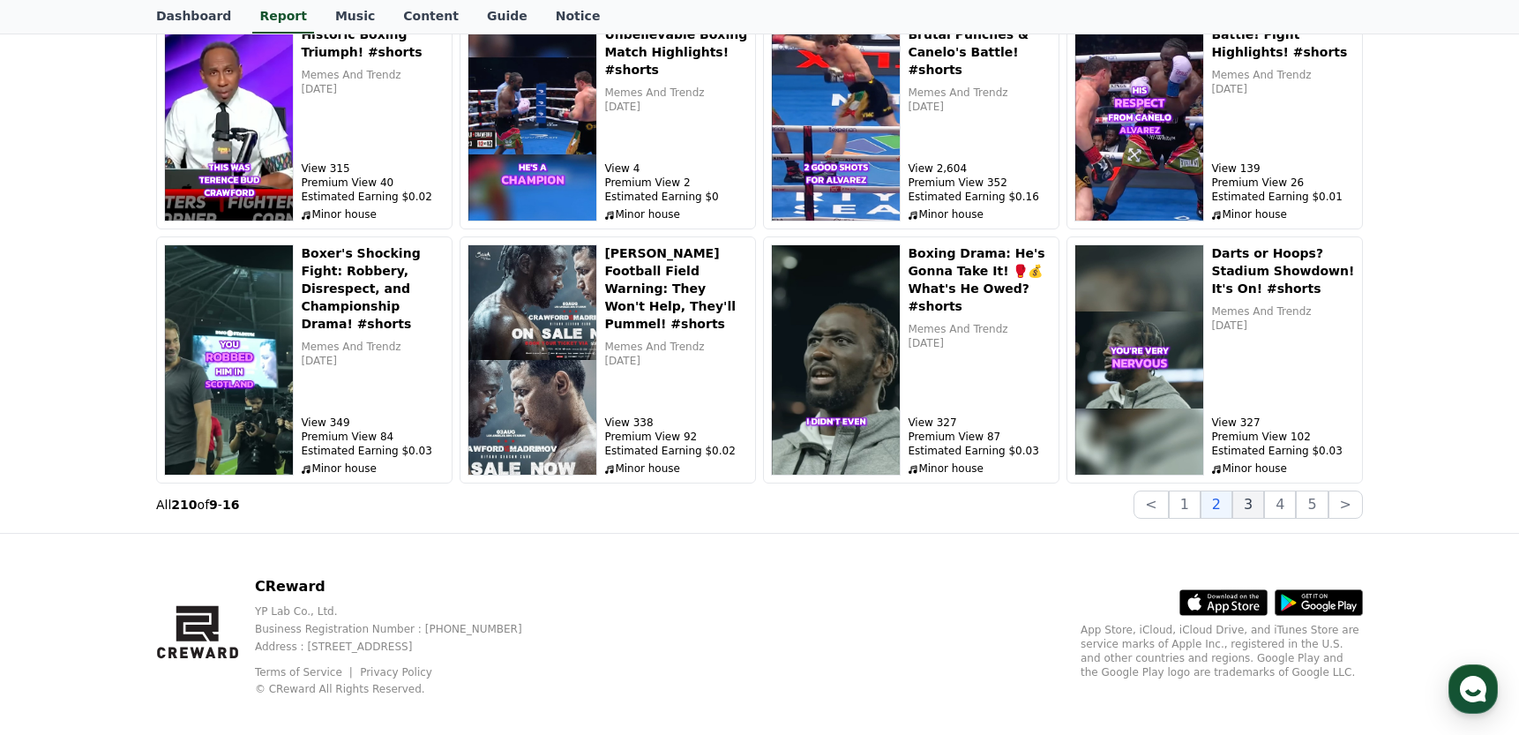
click at [1253, 507] on button "3" at bounding box center [1248, 504] width 32 height 28
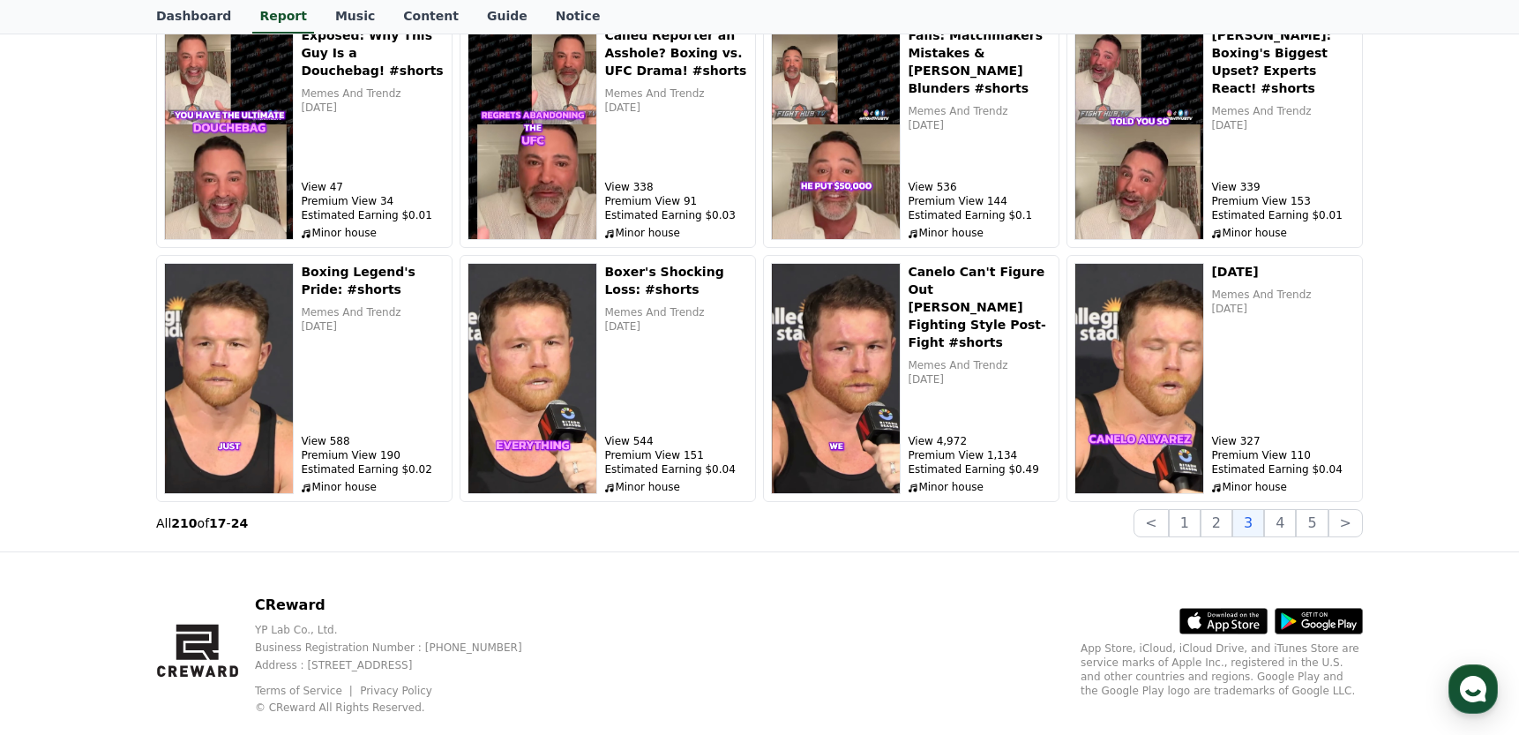
scroll to position [298, 0]
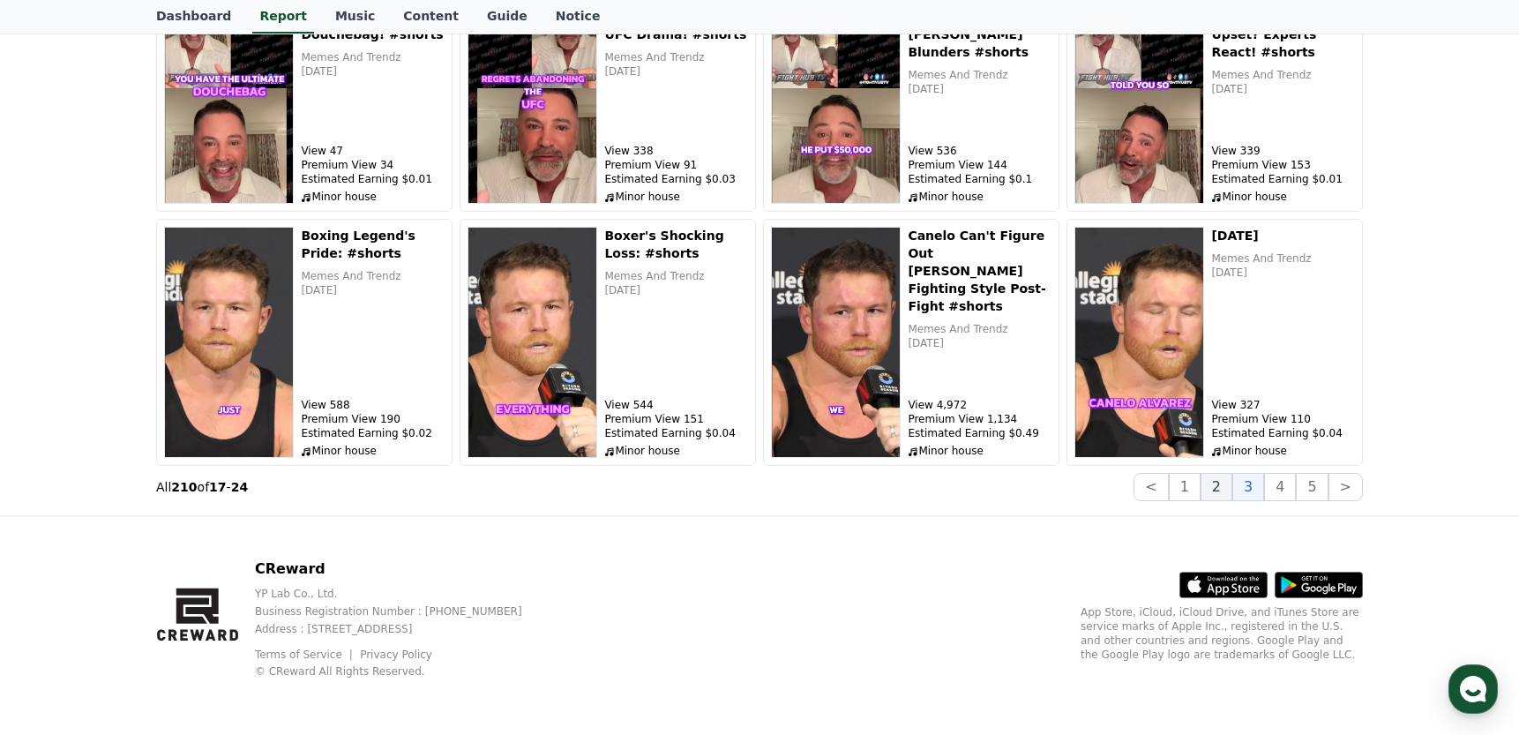
click at [1224, 489] on button "2" at bounding box center [1217, 487] width 32 height 28
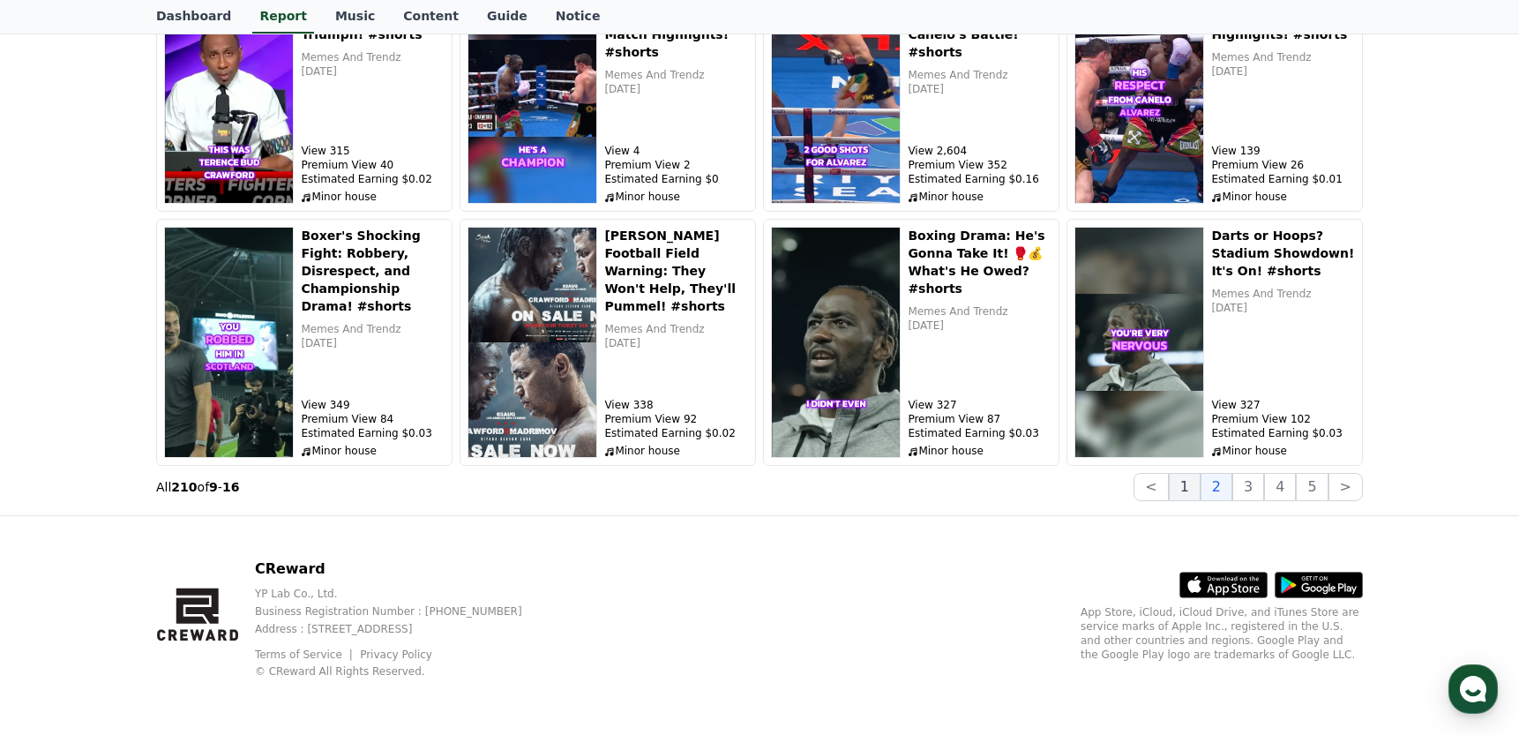
click at [1193, 488] on button "1" at bounding box center [1185, 487] width 32 height 28
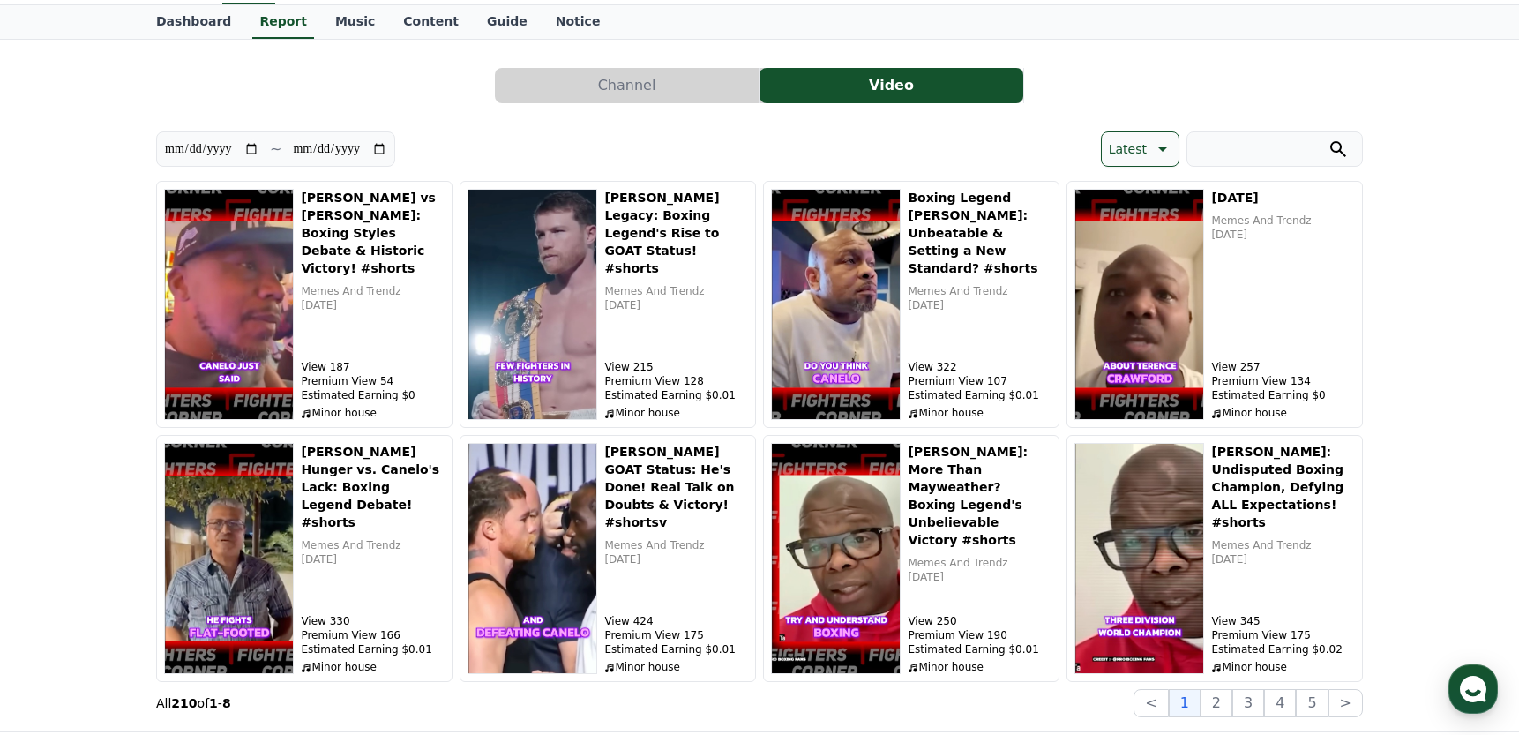
scroll to position [0, 0]
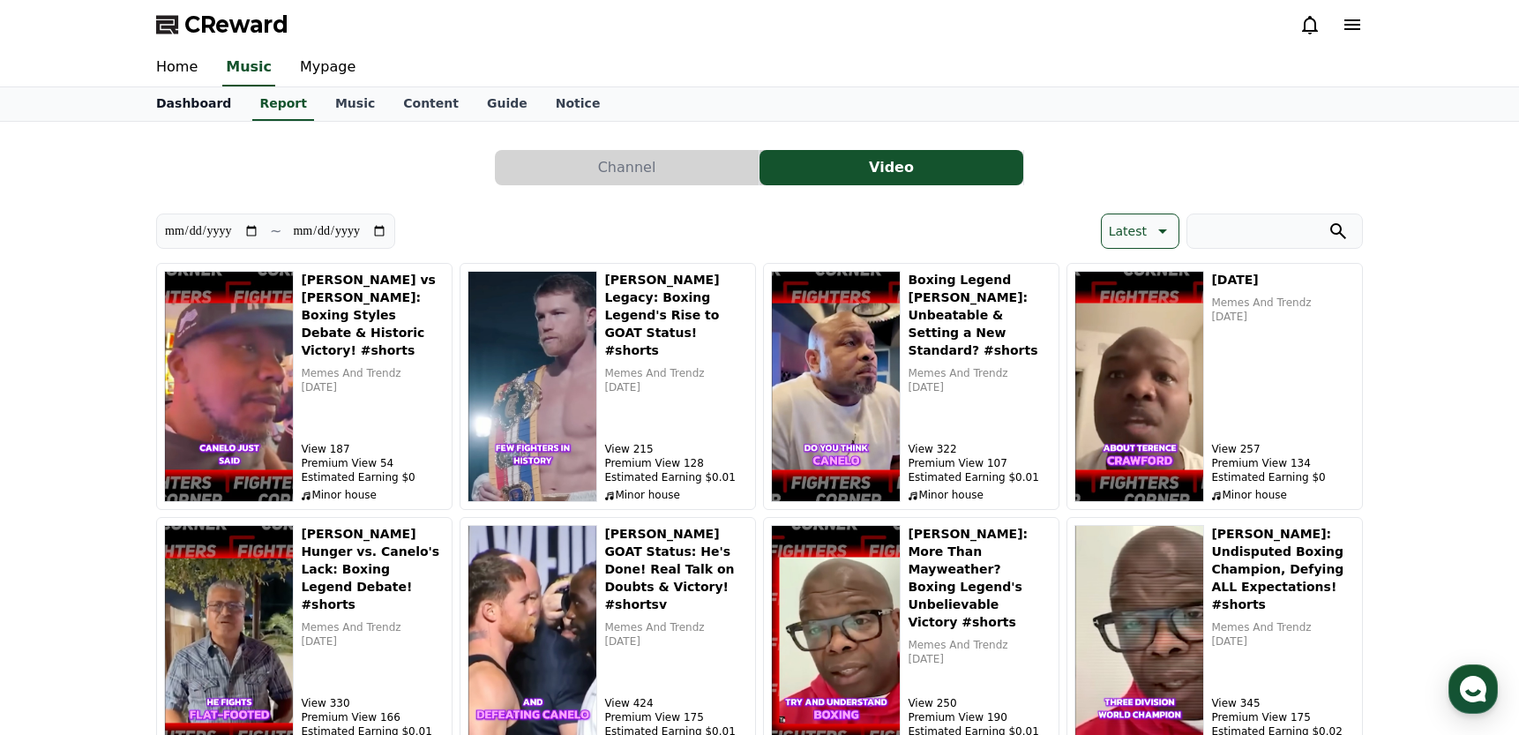
click at [202, 104] on link "Dashboard" at bounding box center [193, 104] width 103 height 34
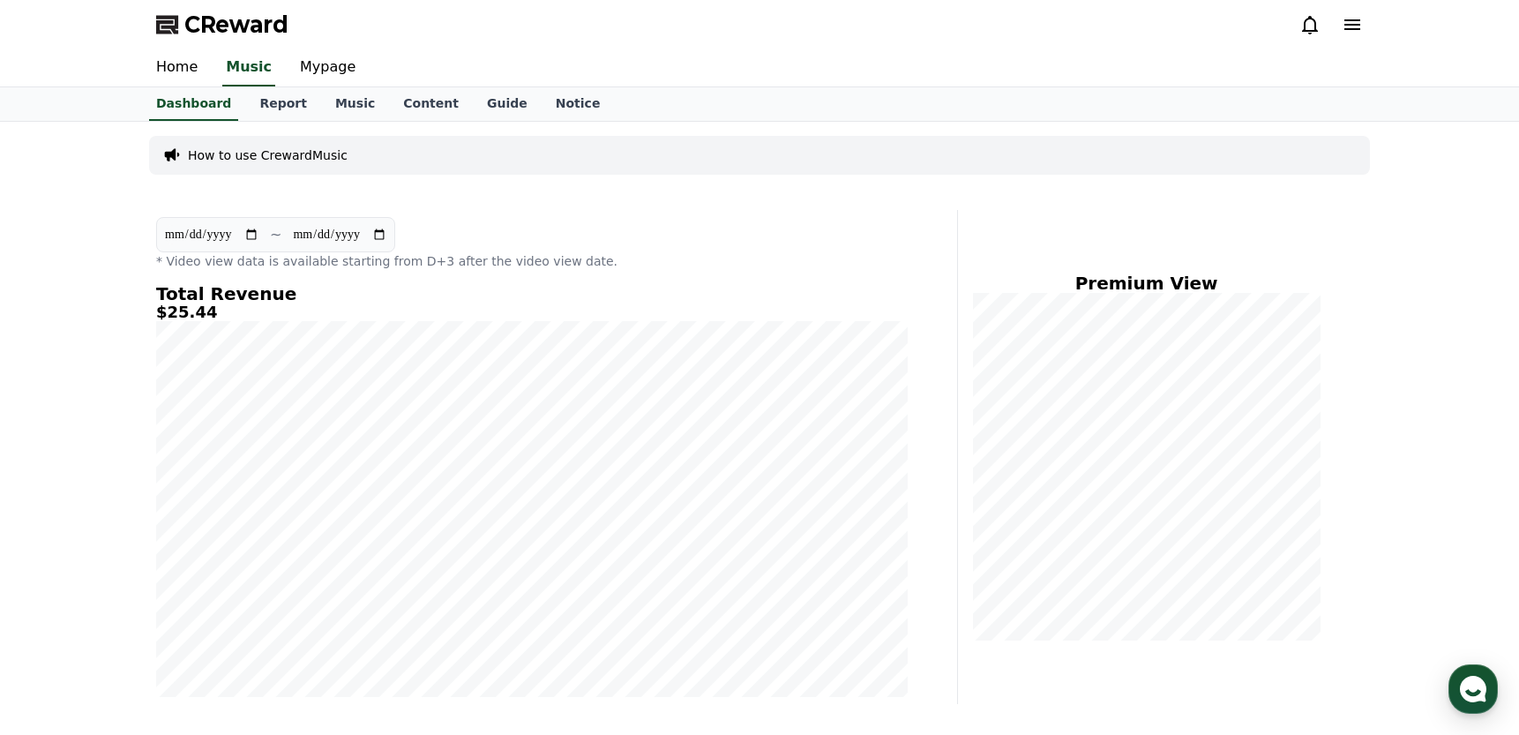
click at [191, 241] on input "**********" at bounding box center [211, 234] width 95 height 19
type input "**********"
click at [1123, 41] on div "CReward" at bounding box center [759, 24] width 1235 height 49
click at [1129, 41] on div "CReward" at bounding box center [759, 24] width 1235 height 49
